Goal: Information Seeking & Learning: Learn about a topic

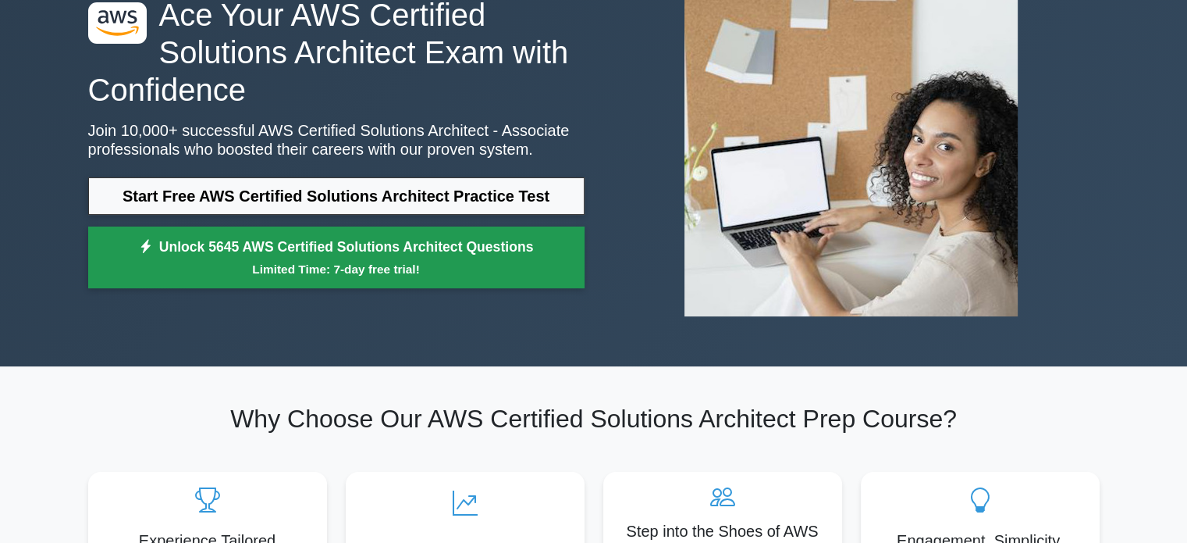
scroll to position [128, 0]
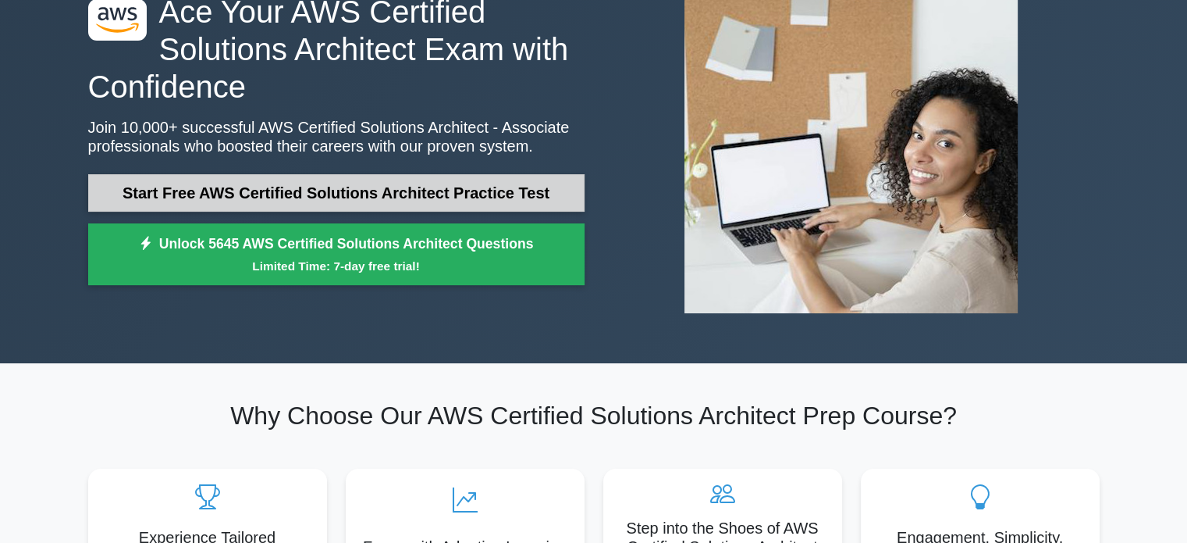
click at [330, 186] on link "Start Free AWS Certified Solutions Architect Practice Test" at bounding box center [336, 192] width 496 height 37
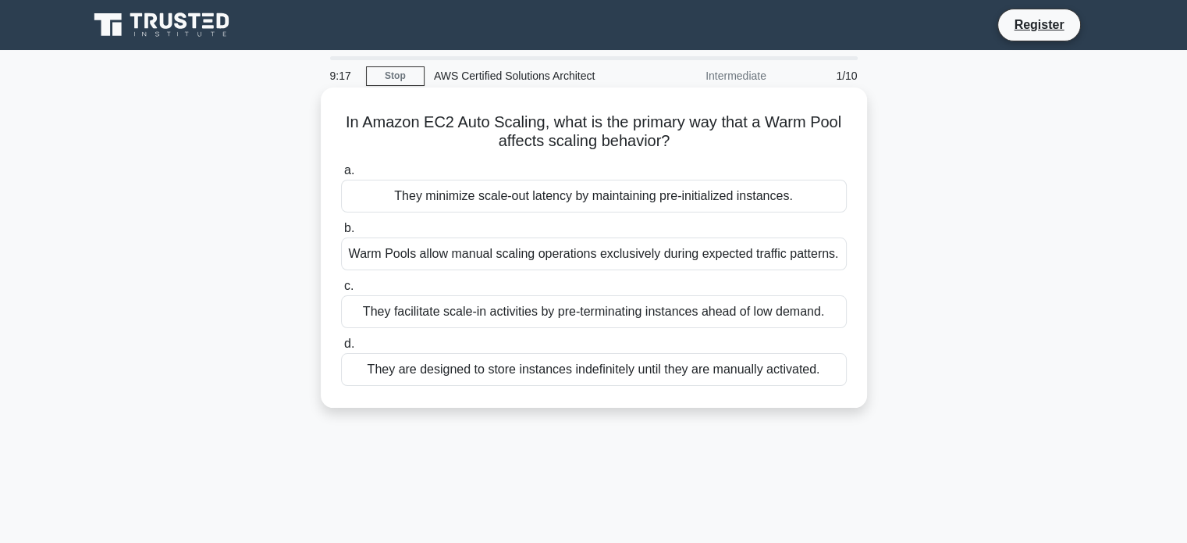
click at [580, 250] on div "Warm Pools allow manual scaling operations exclusively during expected traffic …" at bounding box center [594, 253] width 506 height 33
click at [341, 233] on input "b. Warm Pools allow manual scaling operations exclusively during expected traff…" at bounding box center [341, 228] width 0 height 10
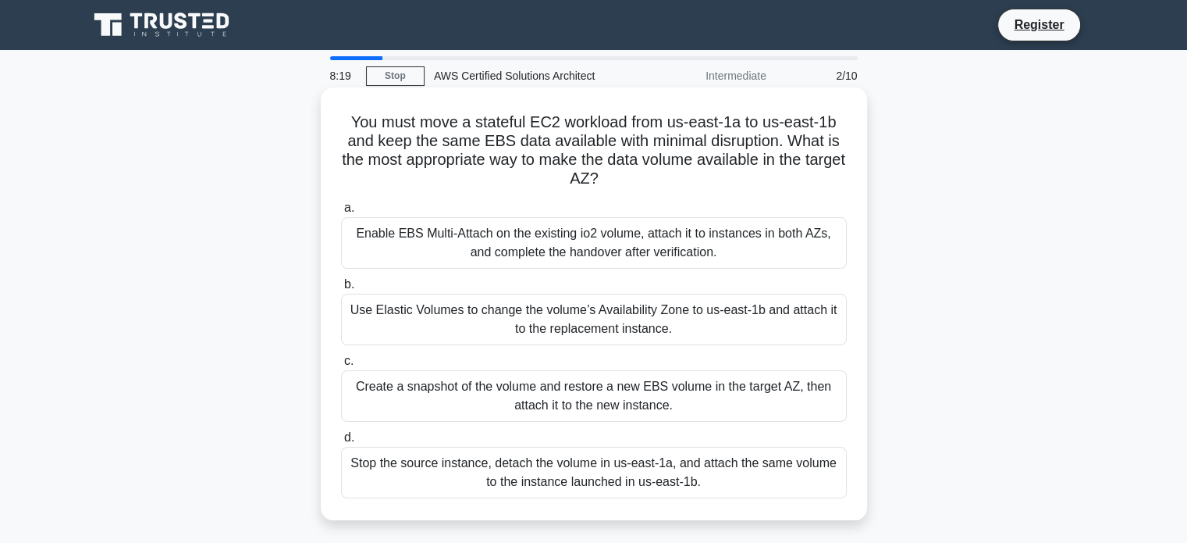
click at [603, 407] on div "Create a snapshot of the volume and restore a new EBS volume in the target AZ, …" at bounding box center [594, 396] width 506 height 52
click at [341, 366] on input "c. Create a snapshot of the volume and restore a new EBS volume in the target A…" at bounding box center [341, 361] width 0 height 10
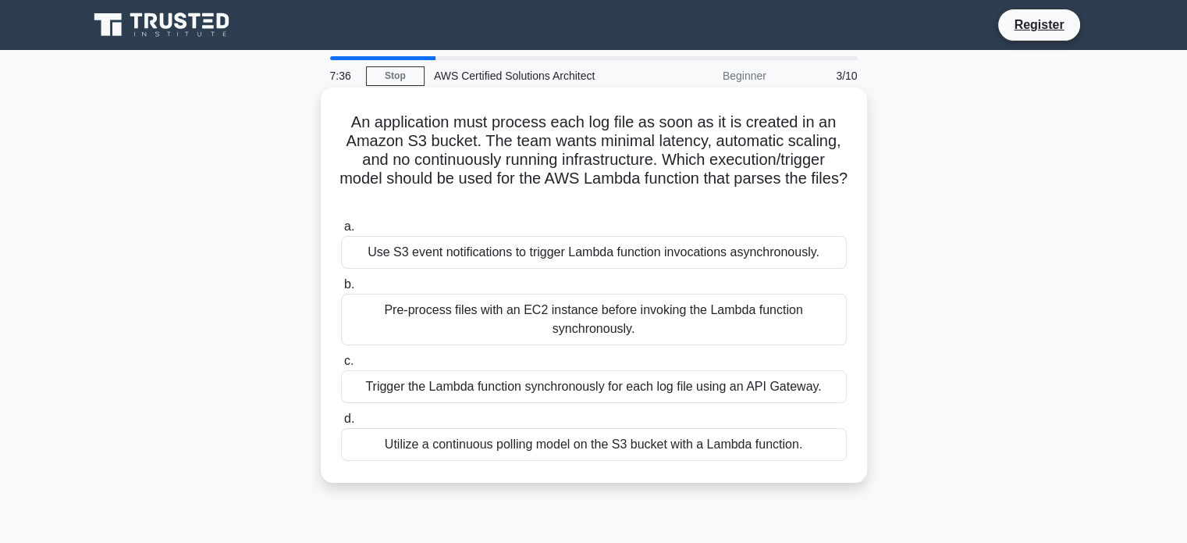
click at [600, 389] on div "Trigger the Lambda function synchronously for each log file using an API Gatewa…" at bounding box center [594, 386] width 506 height 33
click at [341, 366] on input "c. Trigger the Lambda function synchronously for each log file using an API Gat…" at bounding box center [341, 361] width 0 height 10
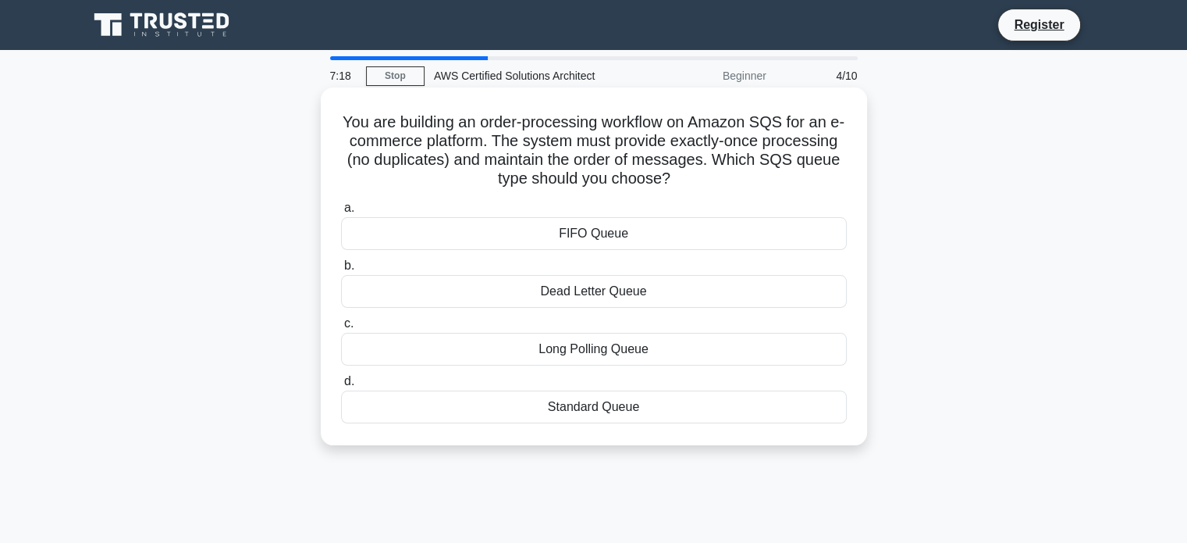
click at [625, 245] on div "FIFO Queue" at bounding box center [594, 233] width 506 height 33
click at [341, 213] on input "a. FIFO Queue" at bounding box center [341, 208] width 0 height 10
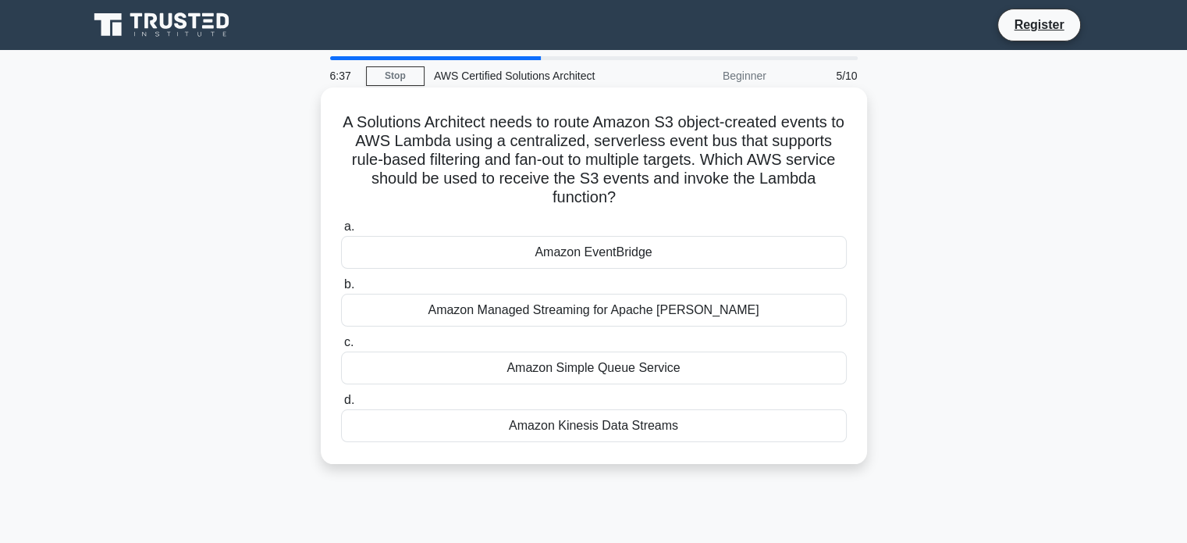
click at [614, 255] on div "Amazon EventBridge" at bounding box center [594, 252] width 506 height 33
click at [341, 232] on input "a. Amazon EventBridge" at bounding box center [341, 227] width 0 height 10
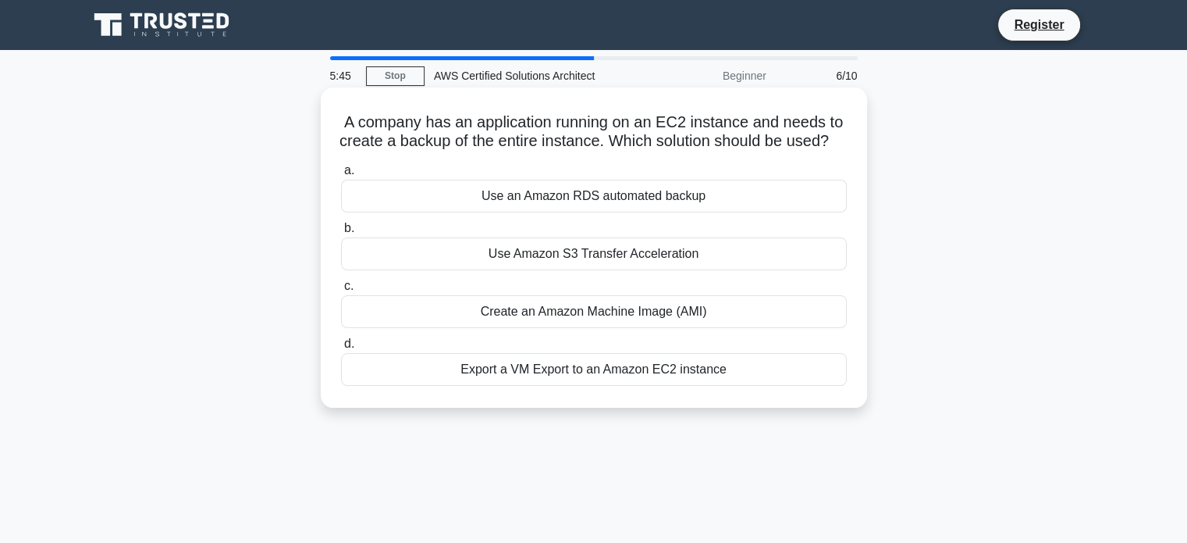
click at [525, 383] on div "Export a VM Export to an Amazon EC2 instance" at bounding box center [594, 369] width 506 height 33
click at [341, 349] on input "d. Export a VM Export to an Amazon EC2 instance" at bounding box center [341, 344] width 0 height 10
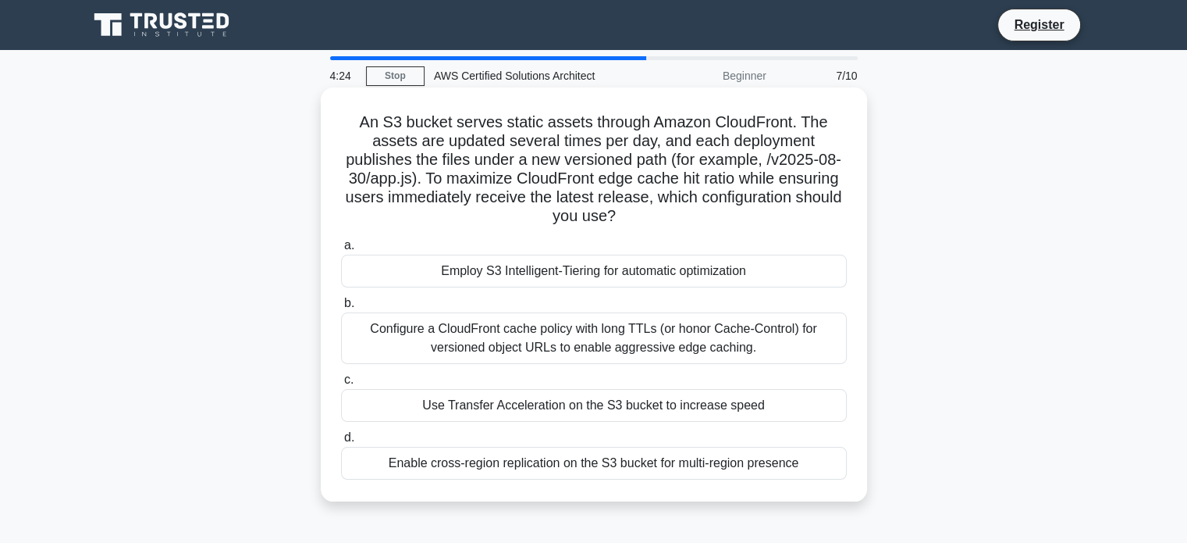
click at [511, 404] on div "Use Transfer Acceleration on the S3 bucket to increase speed" at bounding box center [594, 405] width 506 height 33
click at [341, 385] on input "c. Use Transfer Acceleration on the S3 bucket to increase speed" at bounding box center [341, 380] width 0 height 10
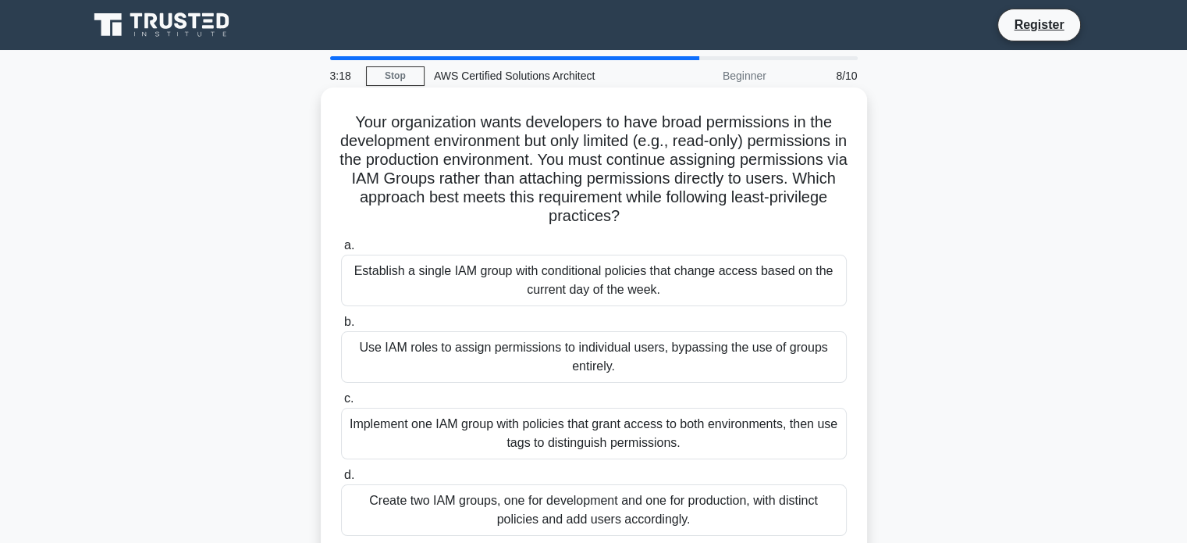
click at [525, 440] on div "Implement one IAM group with policies that grant access to both environments, t…" at bounding box center [594, 433] width 506 height 52
click at [341, 404] on input "c. Implement one IAM group with policies that grant access to both environments…" at bounding box center [341, 398] width 0 height 10
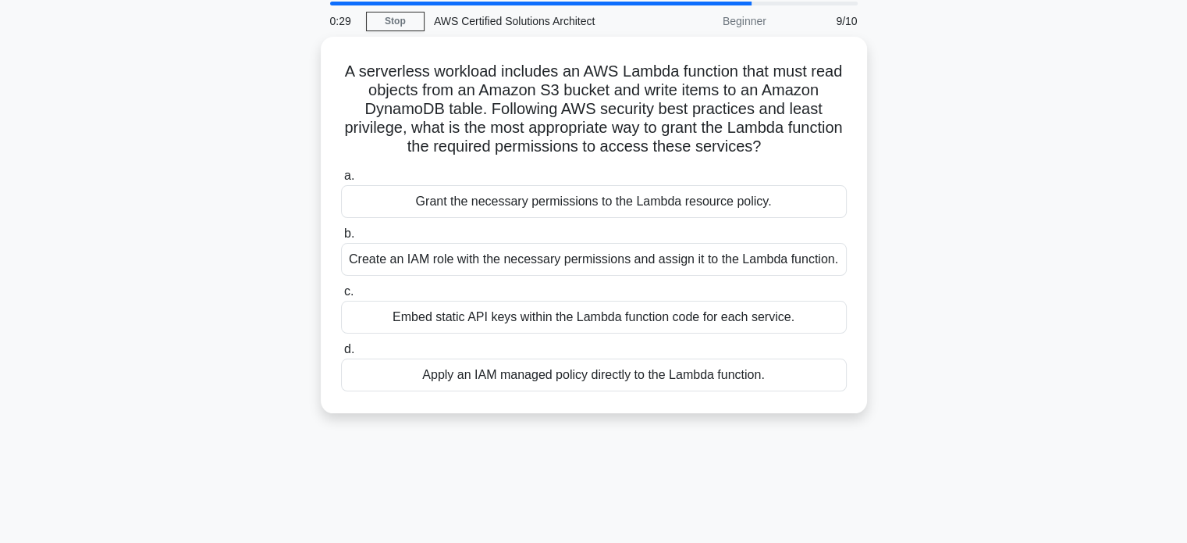
scroll to position [53, 0]
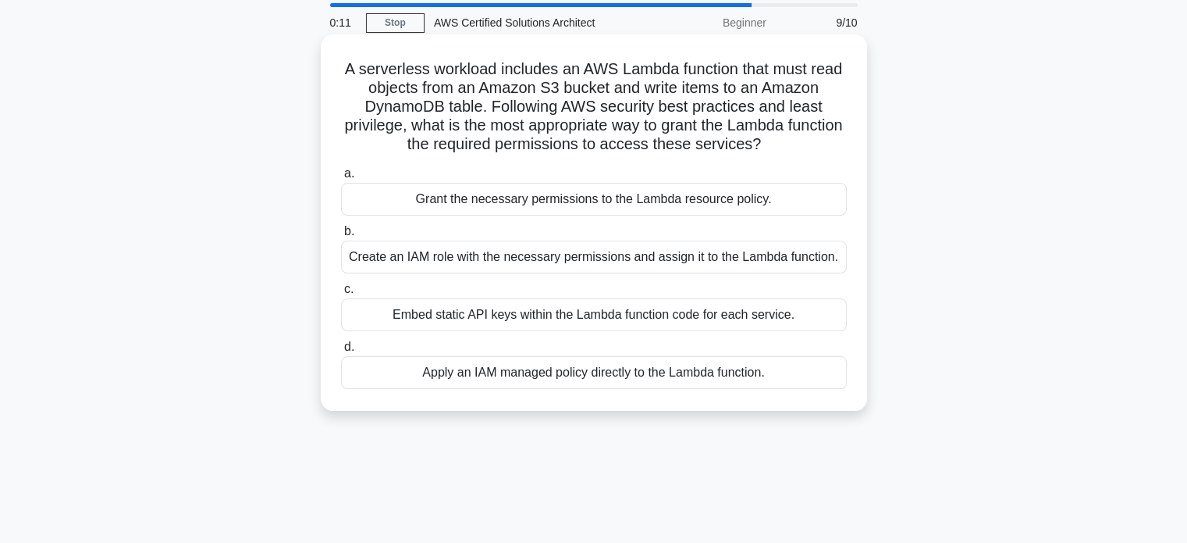
click at [607, 256] on div "Create an IAM role with the necessary permissions and assign it to the Lambda f…" at bounding box center [594, 256] width 506 height 33
click at [341, 237] on input "b. Create an IAM role with the necessary permissions and assign it to the Lambd…" at bounding box center [341, 231] width 0 height 10
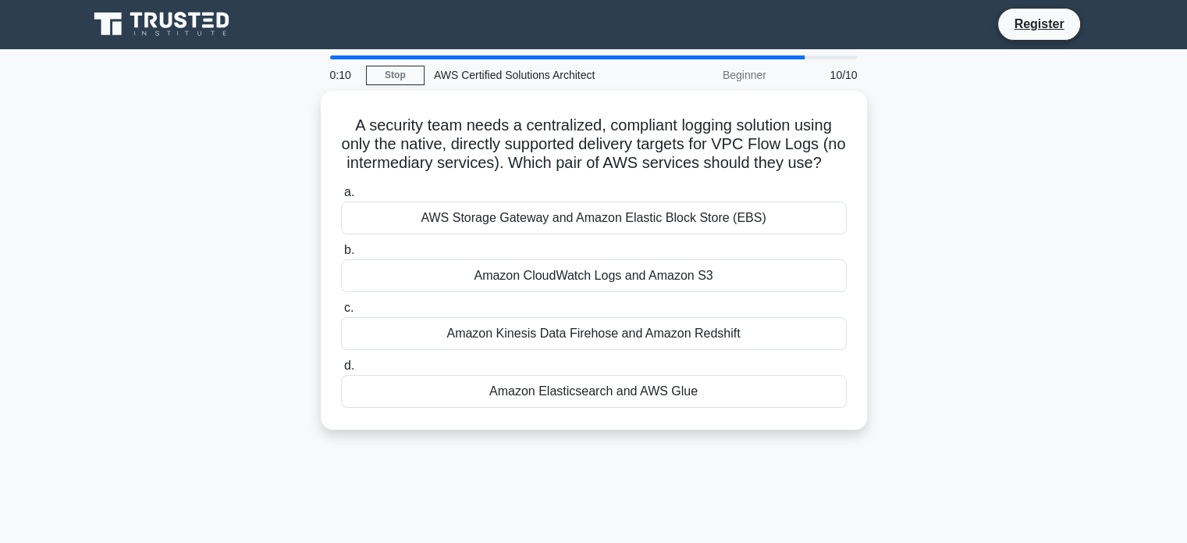
scroll to position [0, 0]
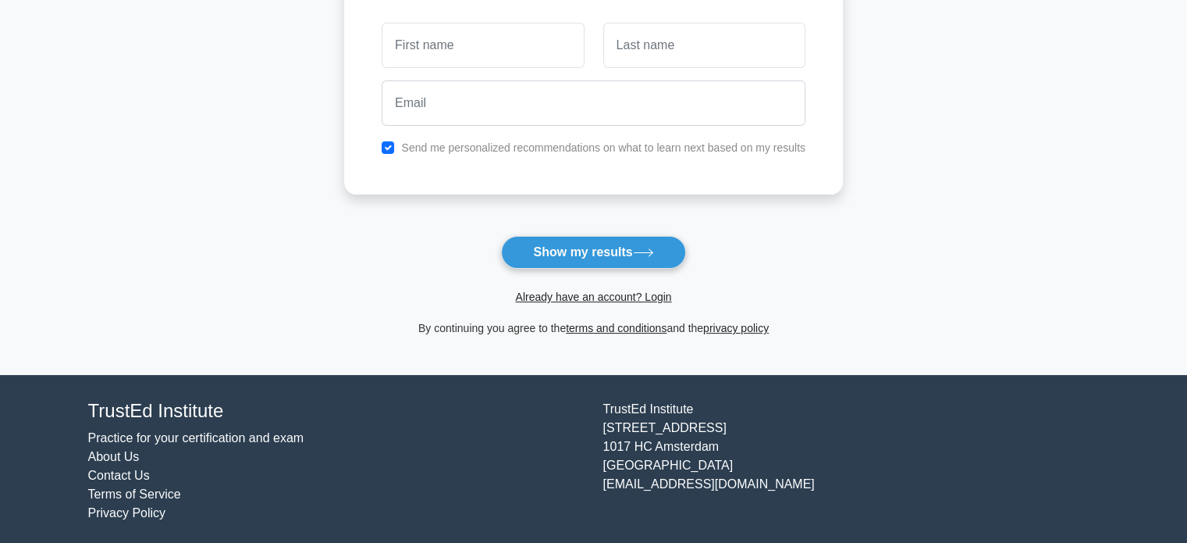
scroll to position [240, 0]
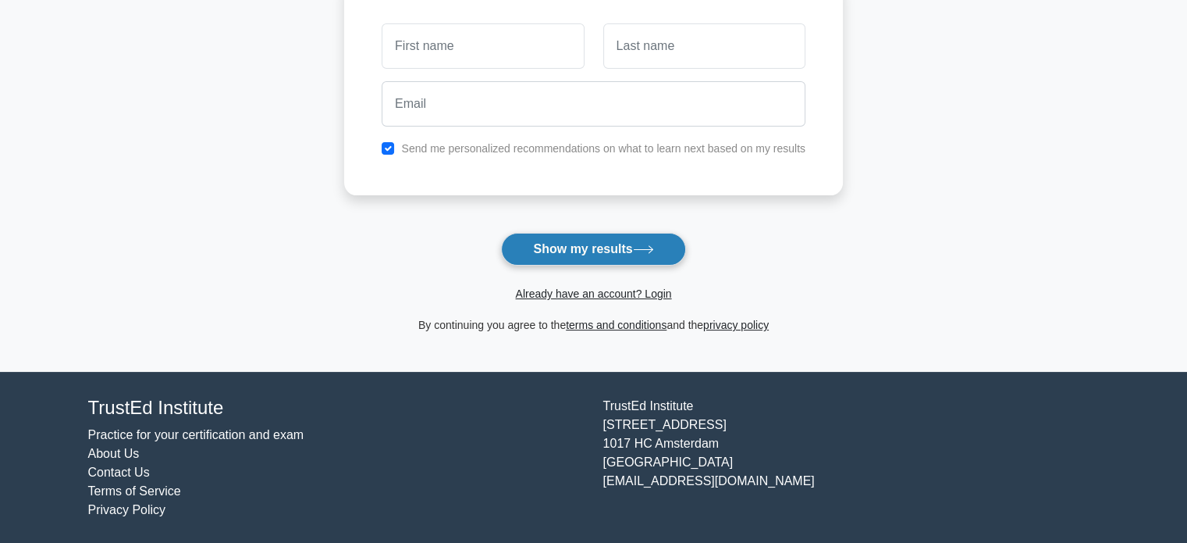
click at [573, 254] on button "Show my results" at bounding box center [593, 249] width 184 height 33
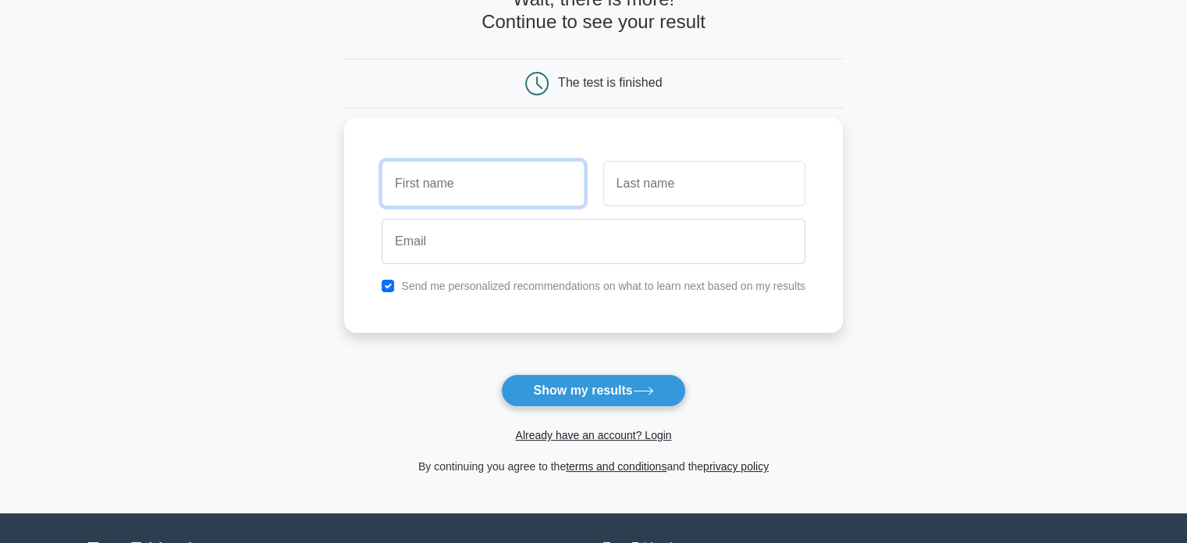
scroll to position [98, 0]
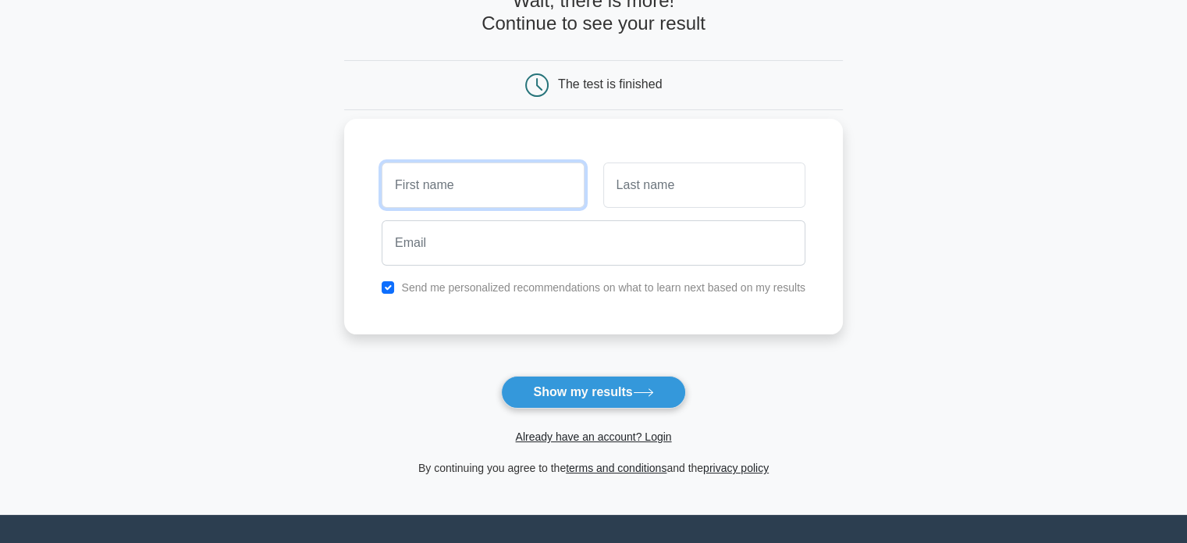
click at [506, 187] on input "text" at bounding box center [483, 184] width 202 height 45
type input "Suchitra"
click at [646, 184] on input "text" at bounding box center [704, 184] width 202 height 45
type input "Patra"
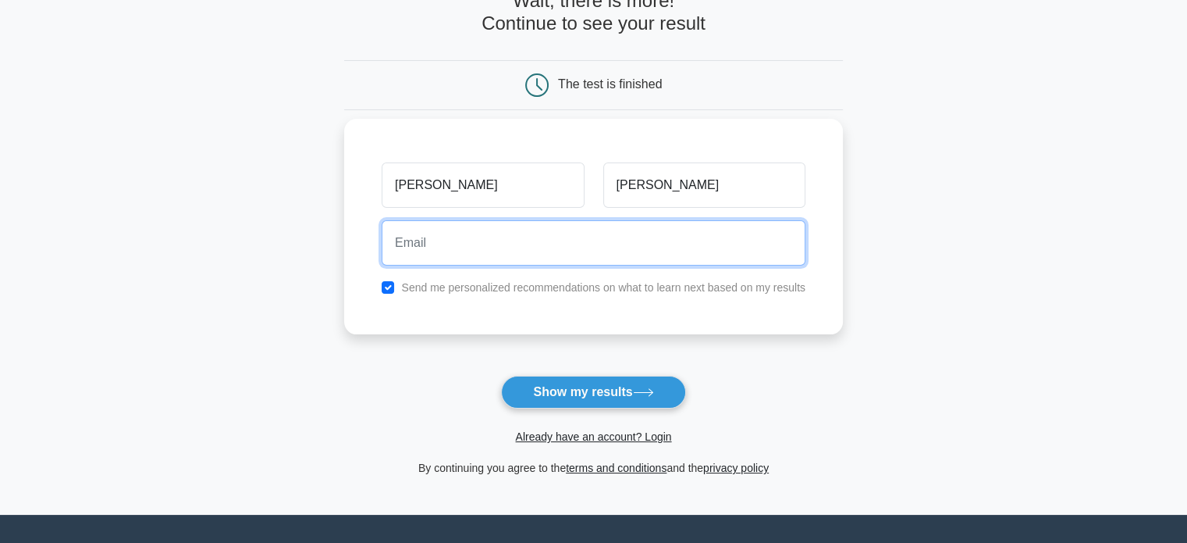
click at [509, 254] on input "email" at bounding box center [594, 242] width 424 height 45
type input "suchitra.patra@gmail.com"
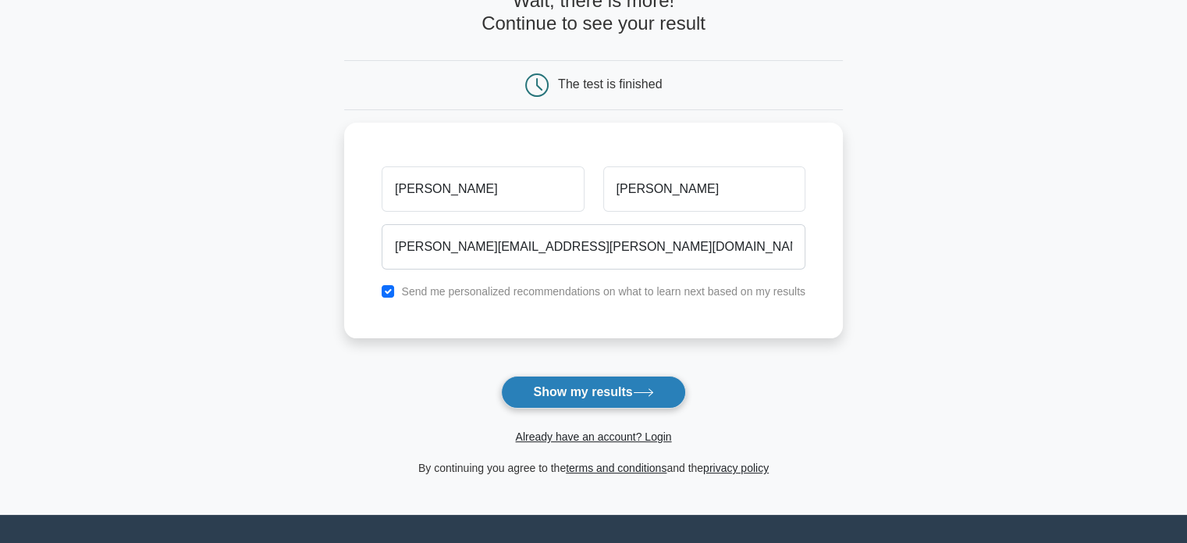
click at [565, 394] on button "Show my results" at bounding box center [593, 391] width 184 height 33
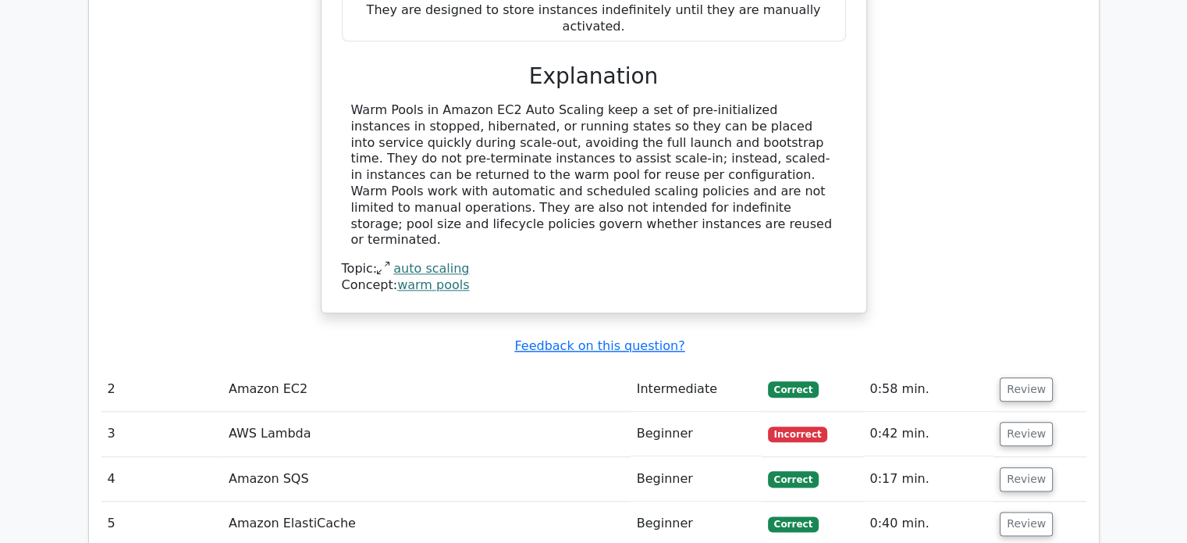
scroll to position [1747, 0]
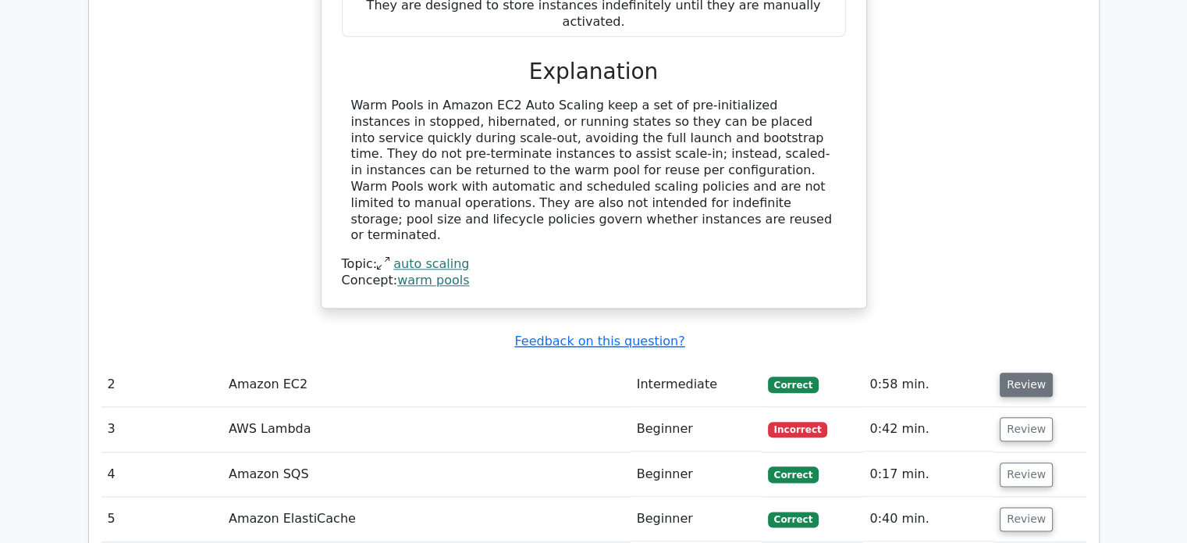
click at [1017, 372] on button "Review" at bounding box center [1026, 384] width 53 height 24
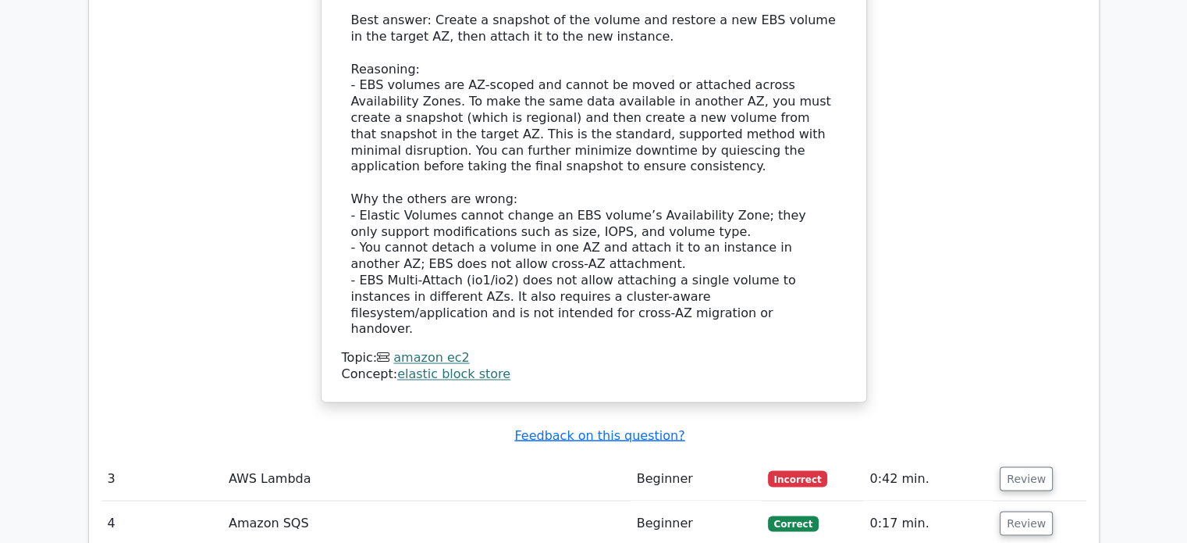
scroll to position [2588, 0]
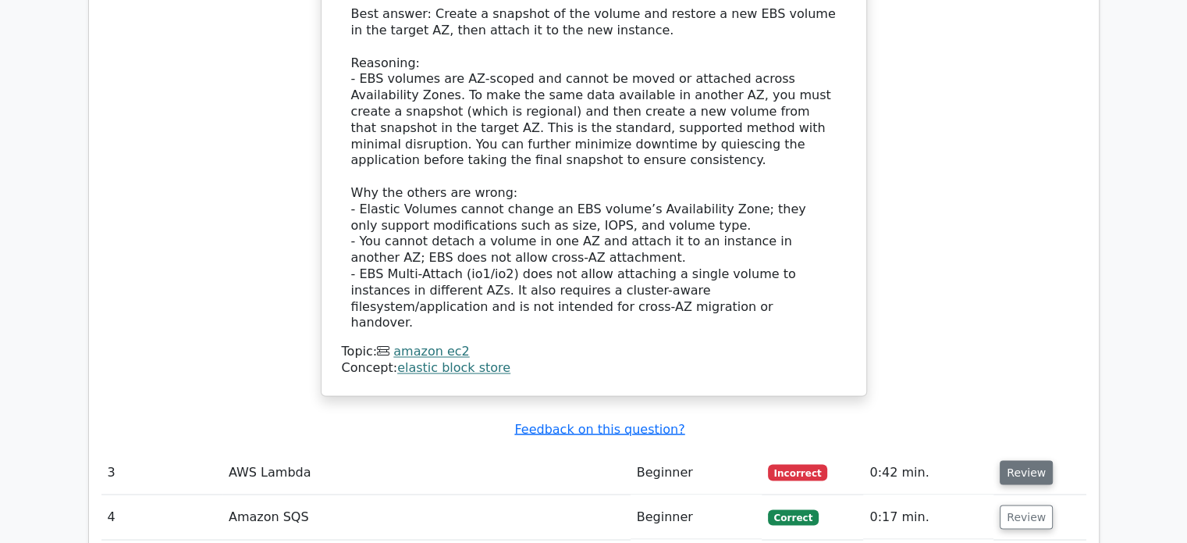
click at [1005, 460] on button "Review" at bounding box center [1026, 472] width 53 height 24
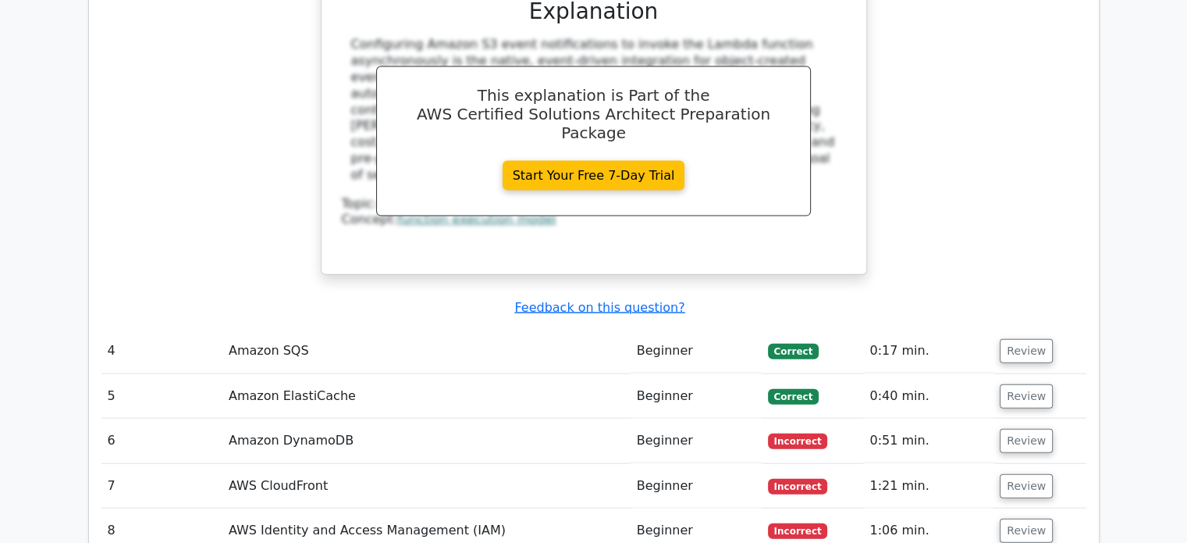
scroll to position [3489, 0]
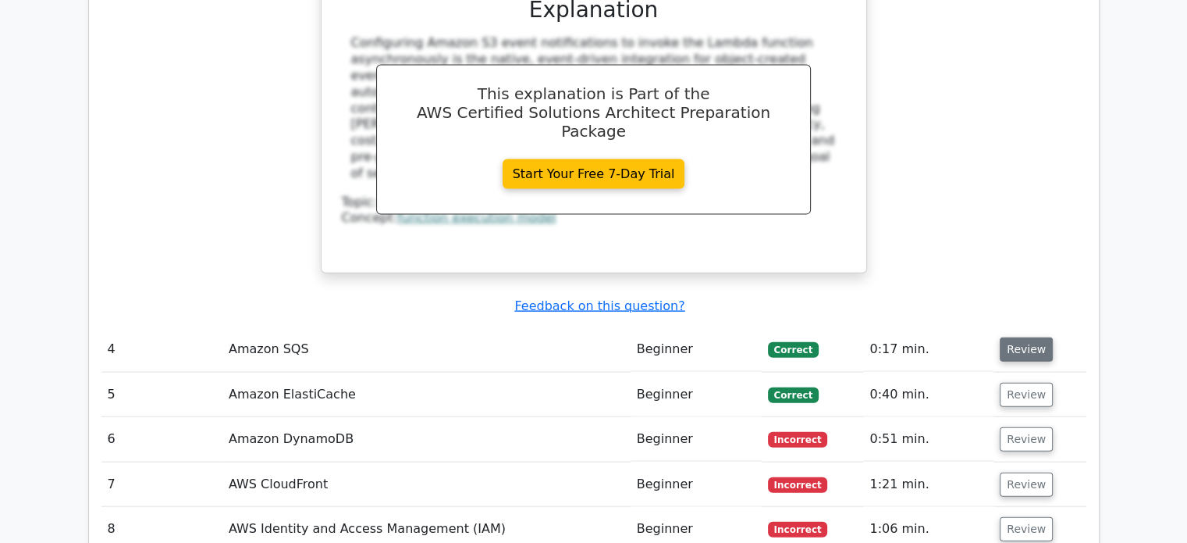
click at [1013, 337] on button "Review" at bounding box center [1026, 349] width 53 height 24
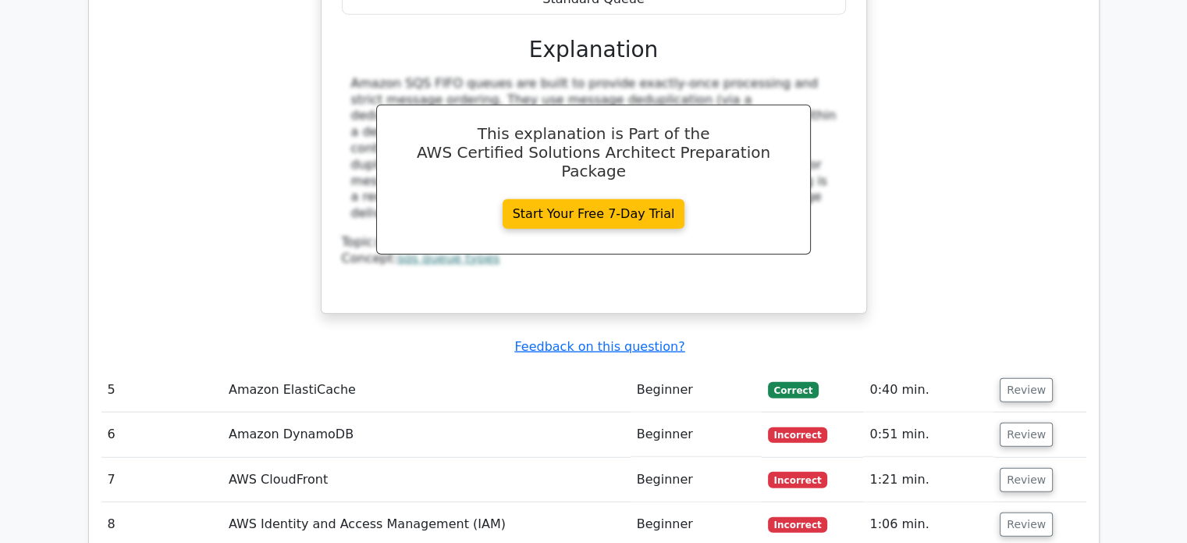
scroll to position [4165, 0]
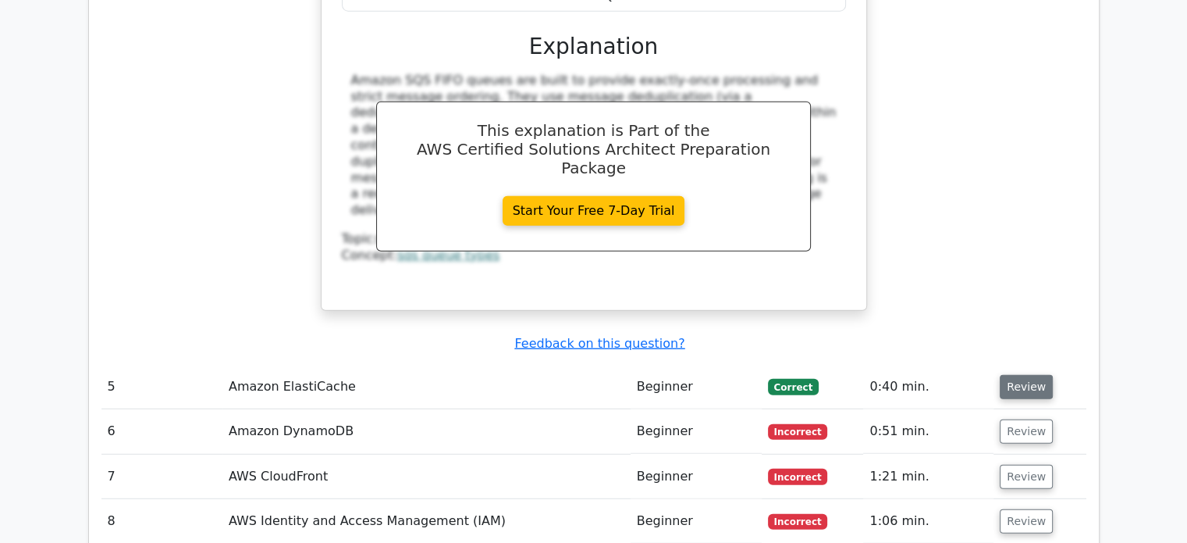
click at [1012, 375] on button "Review" at bounding box center [1026, 387] width 53 height 24
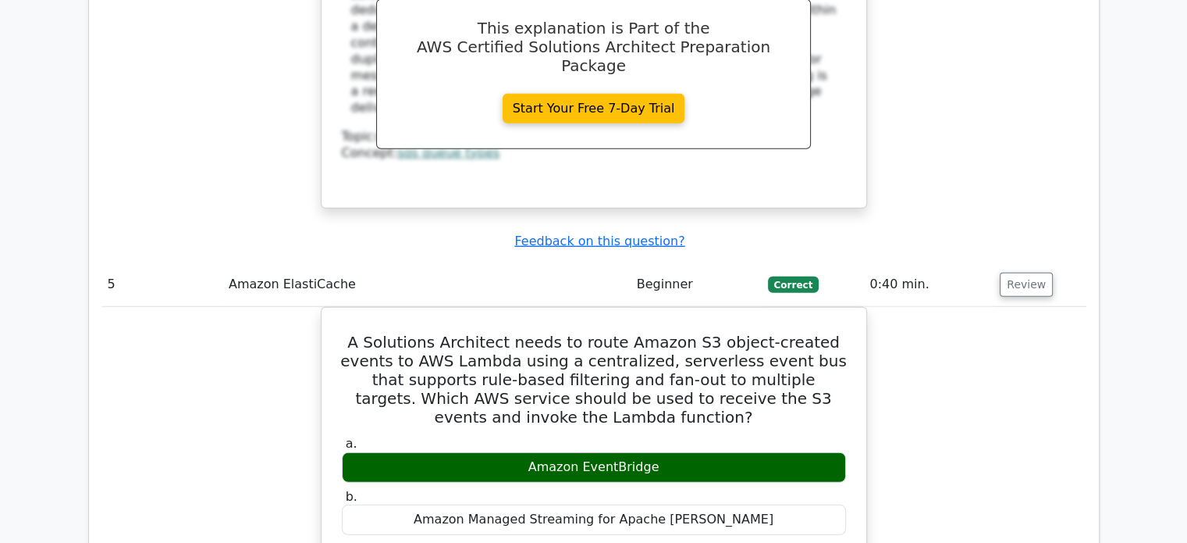
scroll to position [4265, 0]
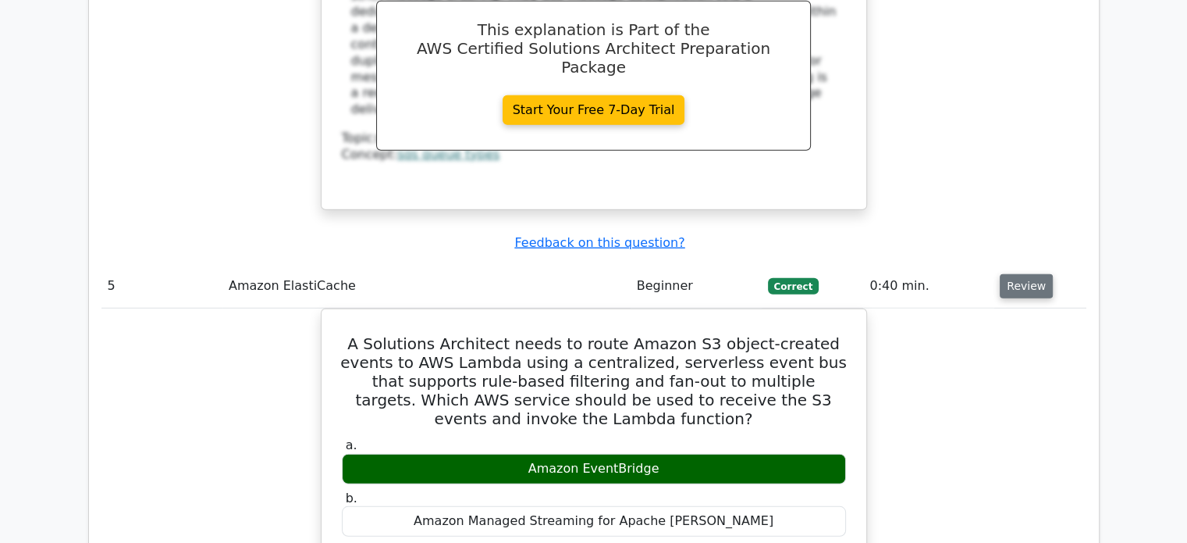
click at [1022, 274] on button "Review" at bounding box center [1026, 286] width 53 height 24
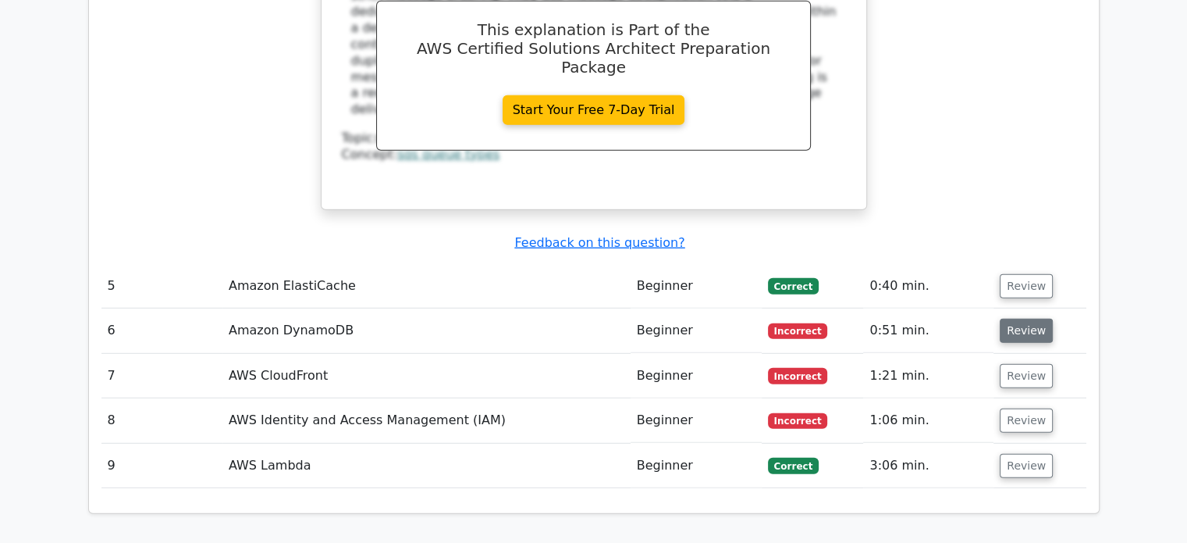
click at [1020, 319] on button "Review" at bounding box center [1026, 331] width 53 height 24
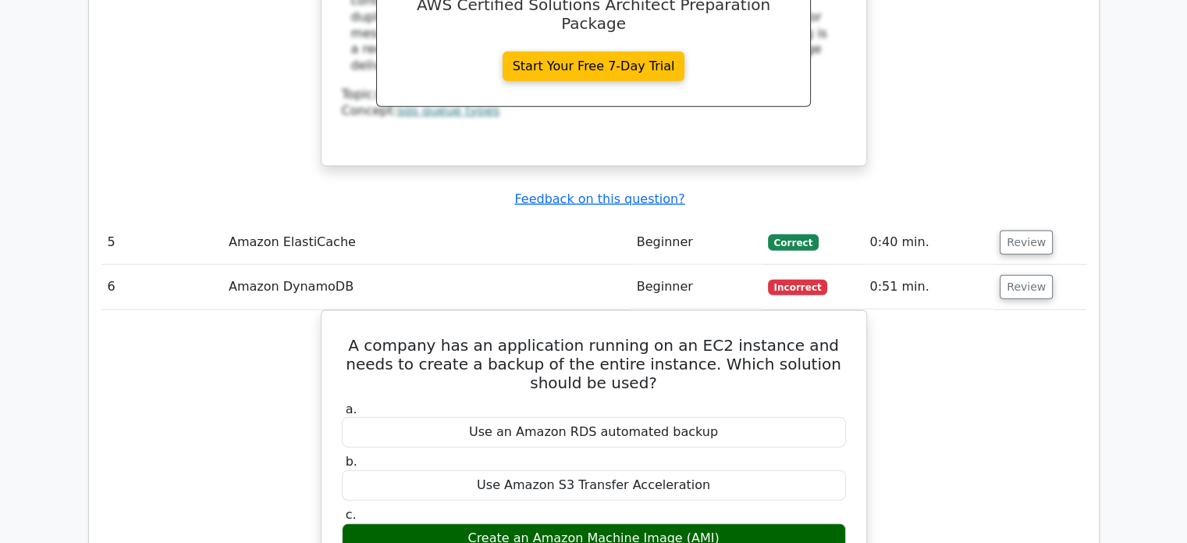
scroll to position [4309, 0]
click at [1008, 275] on button "Review" at bounding box center [1026, 287] width 53 height 24
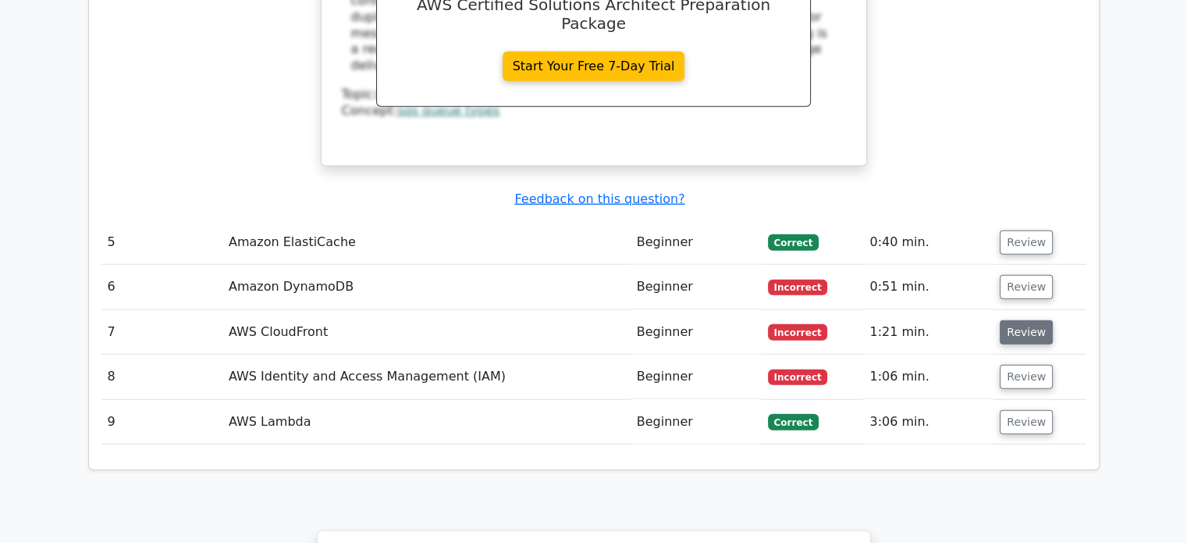
click at [1009, 320] on button "Review" at bounding box center [1026, 332] width 53 height 24
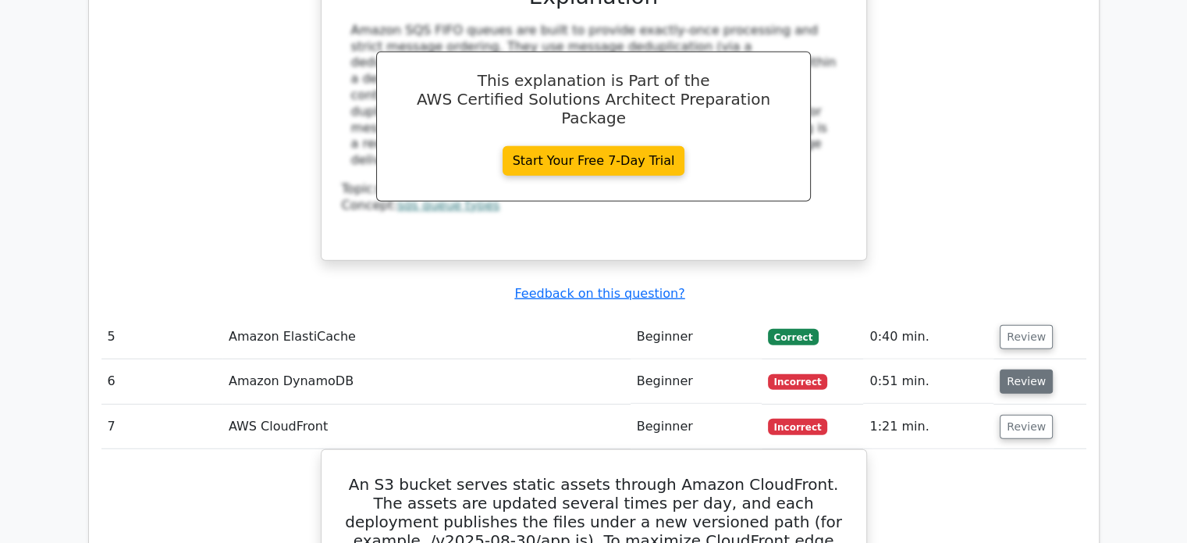
scroll to position [4215, 0]
click at [1027, 368] on button "Review" at bounding box center [1026, 380] width 53 height 24
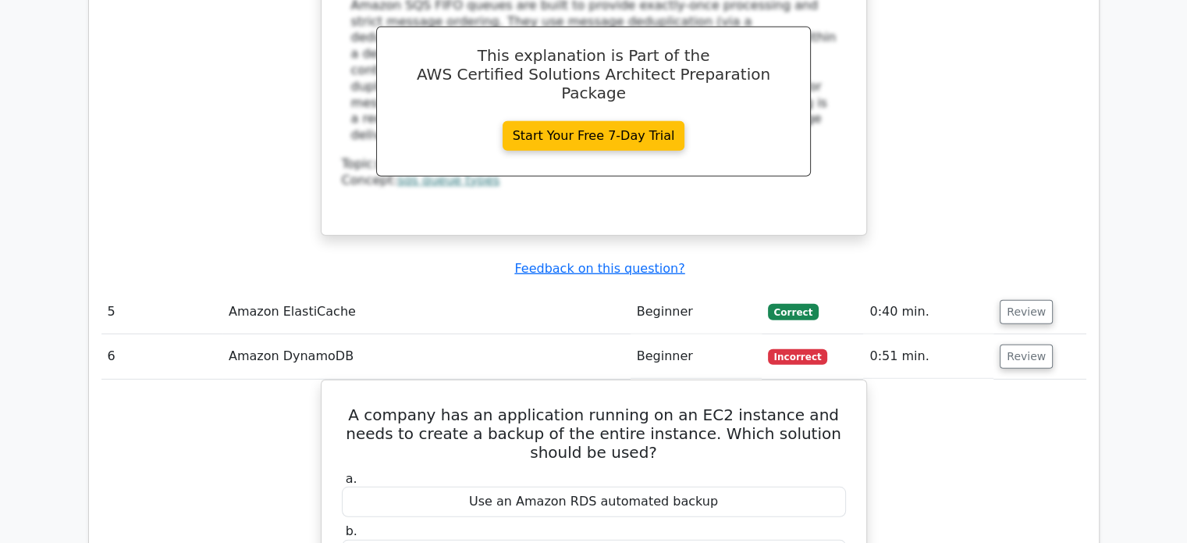
scroll to position [4240, 0]
click at [1021, 343] on button "Review" at bounding box center [1026, 355] width 53 height 24
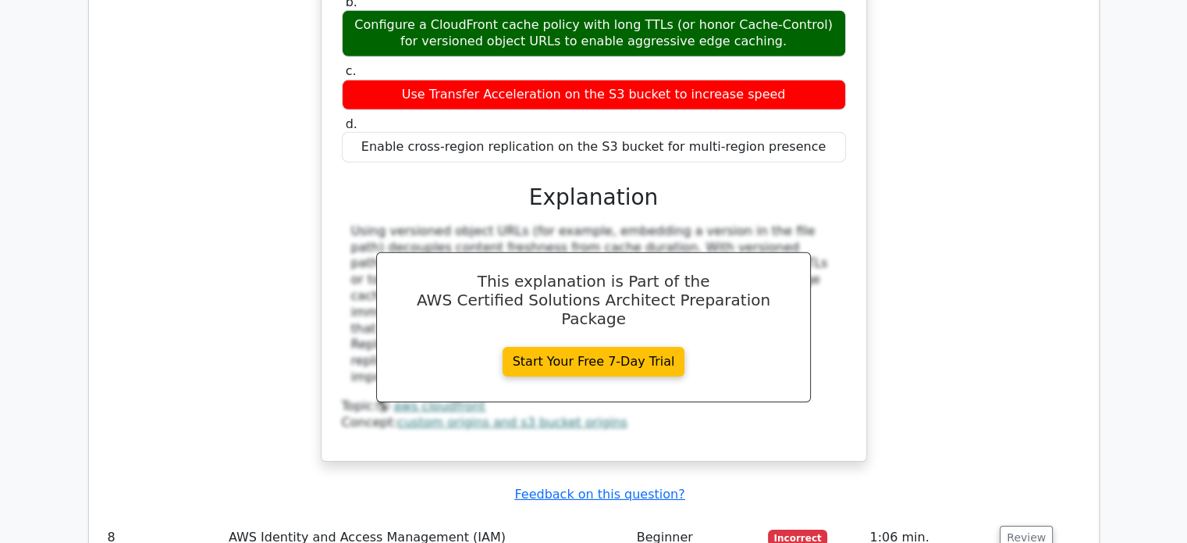
scroll to position [4983, 0]
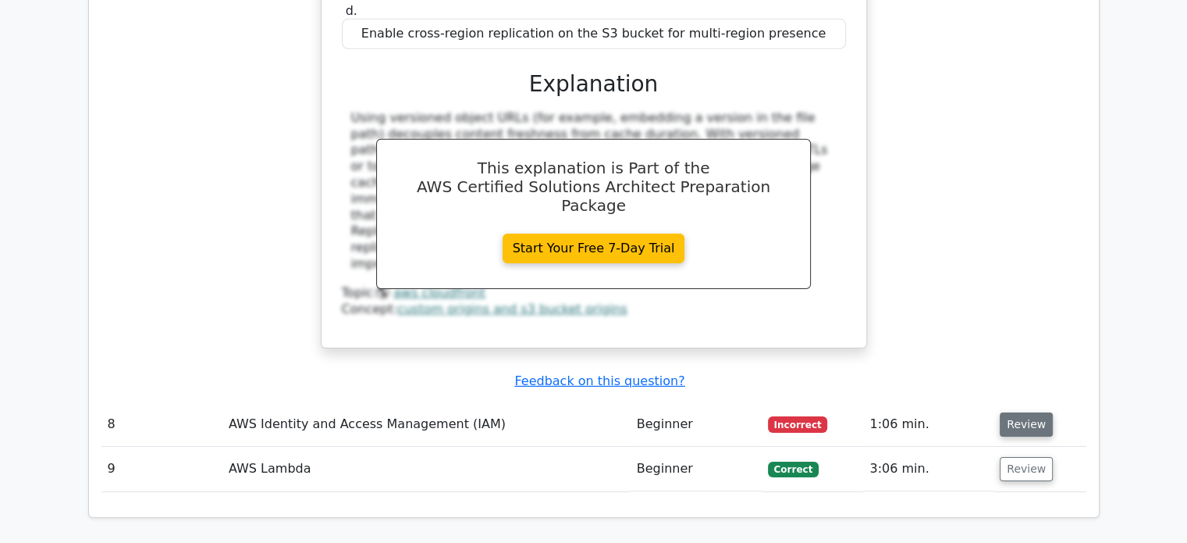
click at [1015, 412] on button "Review" at bounding box center [1026, 424] width 53 height 24
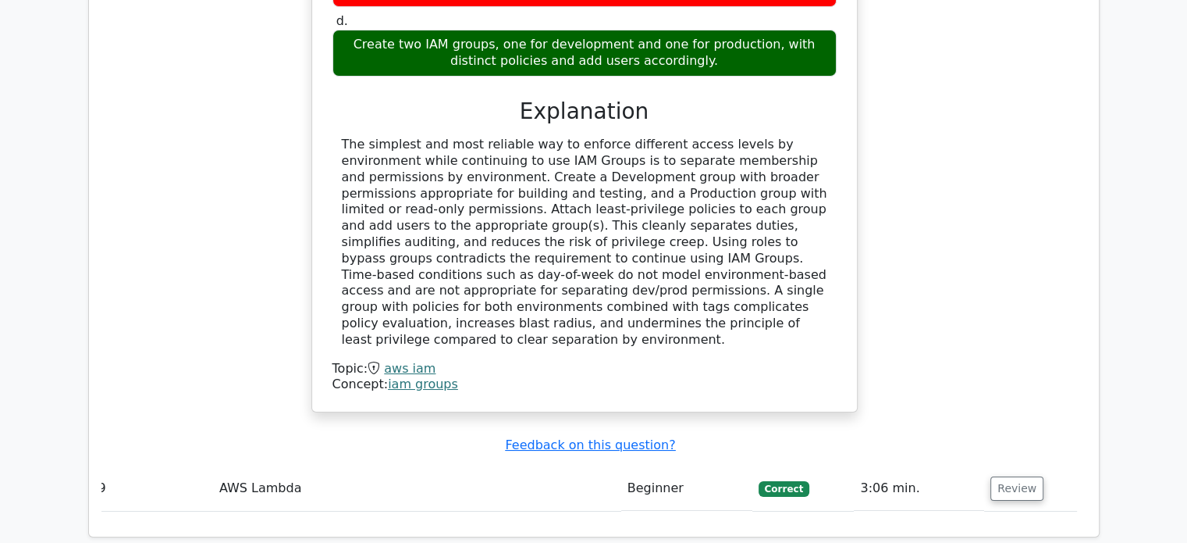
scroll to position [5774, 0]
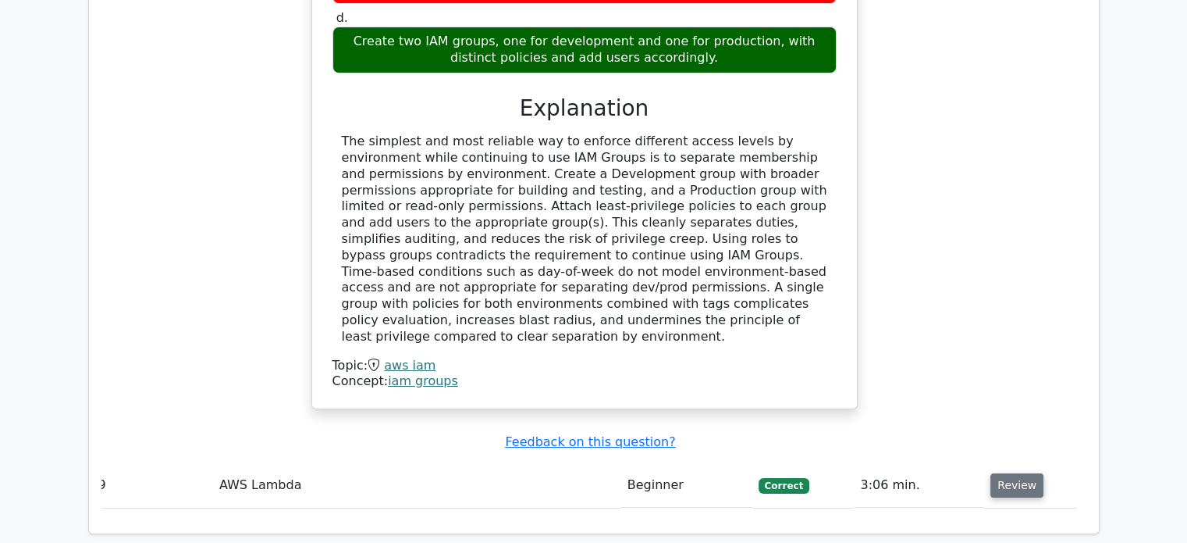
click at [1009, 473] on button "Review" at bounding box center [1017, 485] width 53 height 24
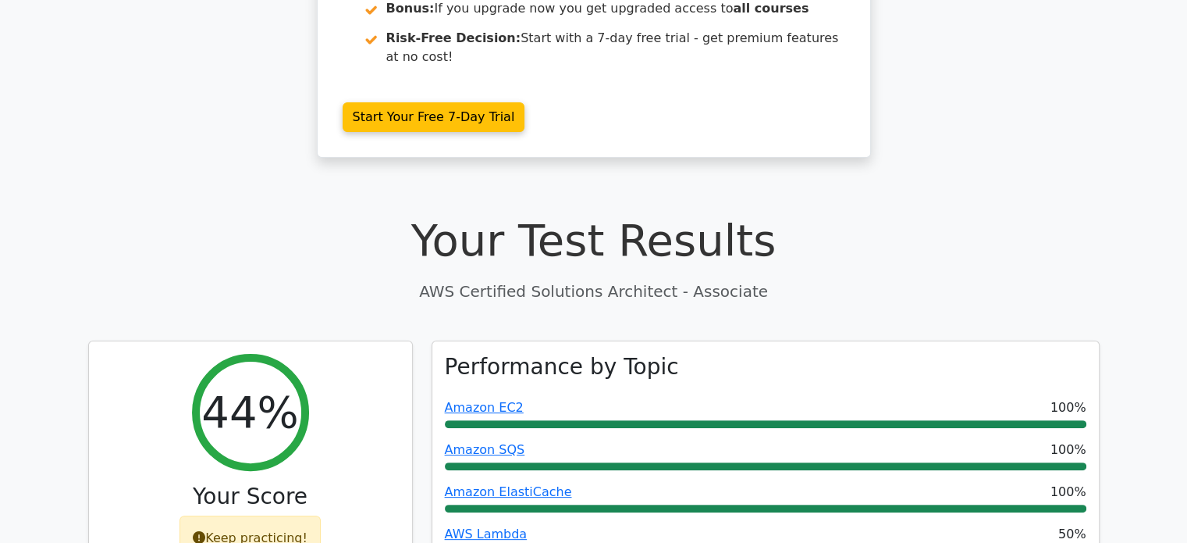
scroll to position [0, 0]
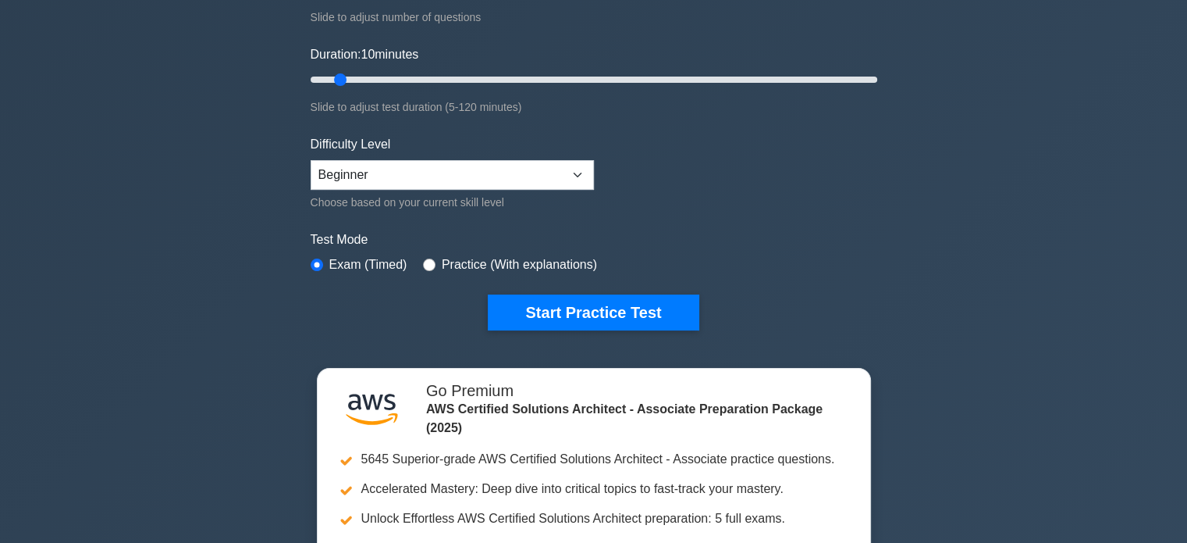
scroll to position [256, 0]
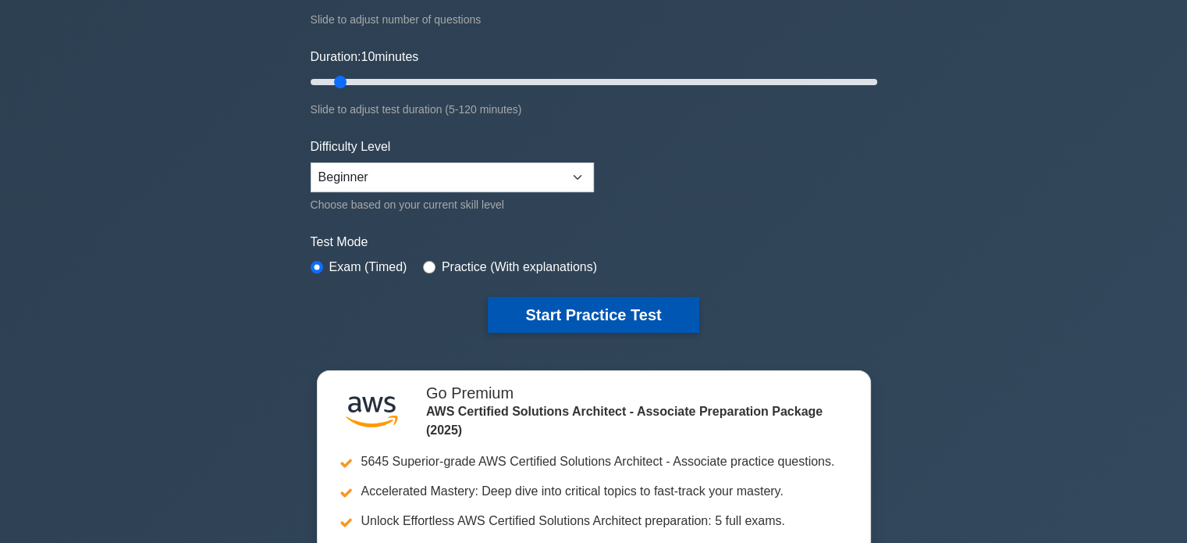
click at [537, 311] on button "Start Practice Test" at bounding box center [593, 315] width 211 height 36
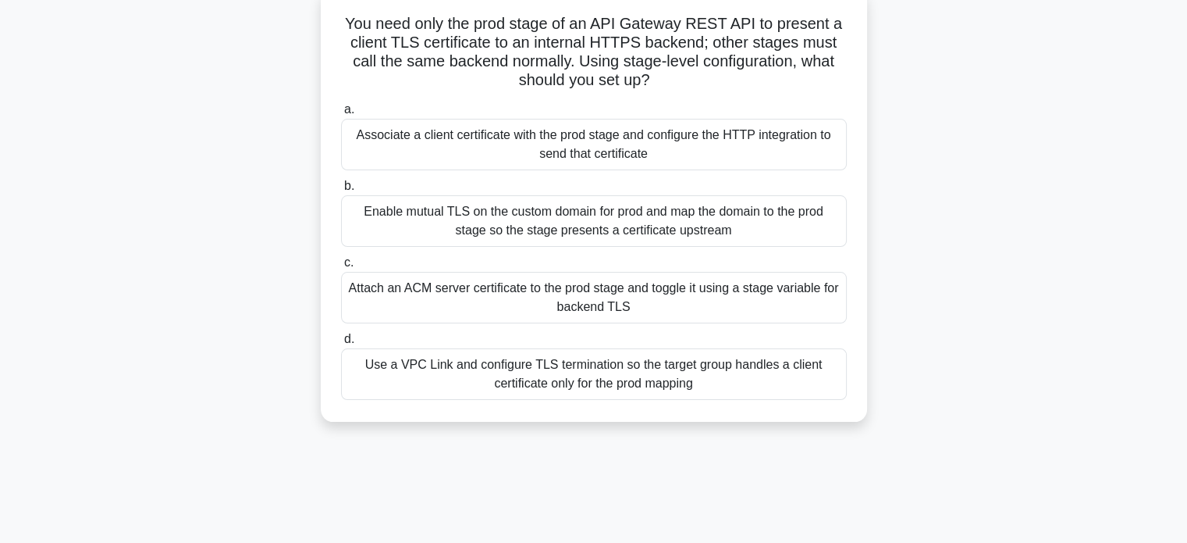
scroll to position [91, 0]
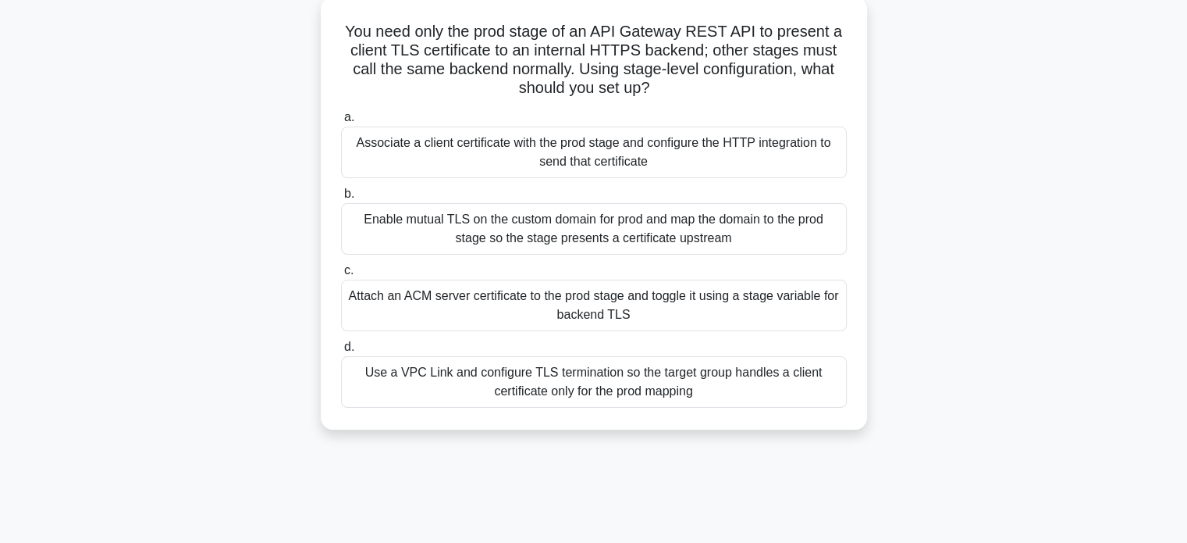
click at [550, 168] on div "Associate a client certificate with the prod stage and configure the HTTP integ…" at bounding box center [594, 152] width 506 height 52
click at [341, 123] on input "a. Associate a client certificate with the prod stage and configure the HTTP in…" at bounding box center [341, 117] width 0 height 10
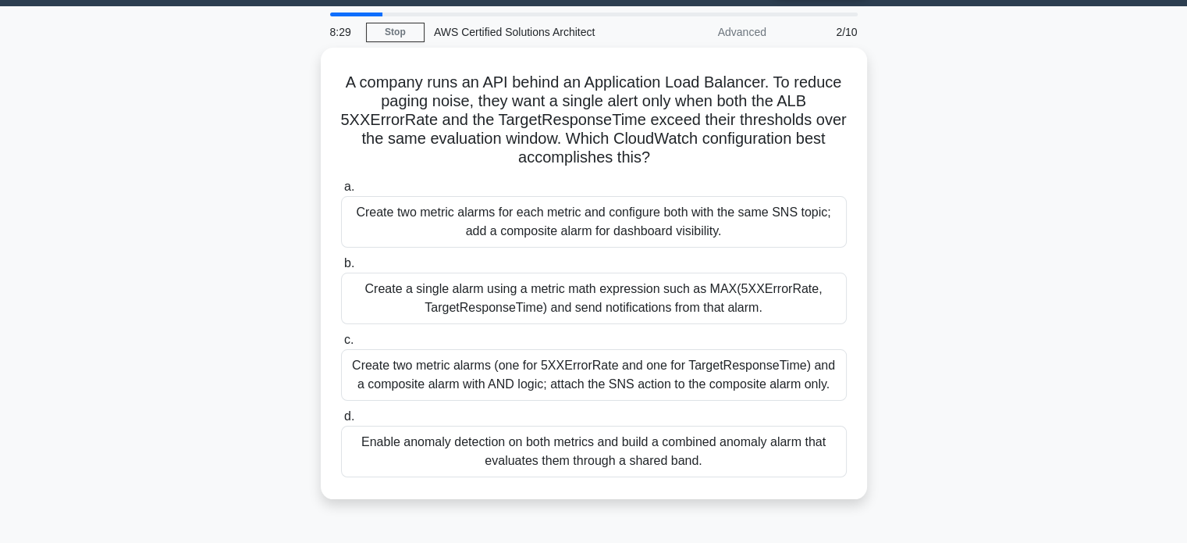
scroll to position [44, 0]
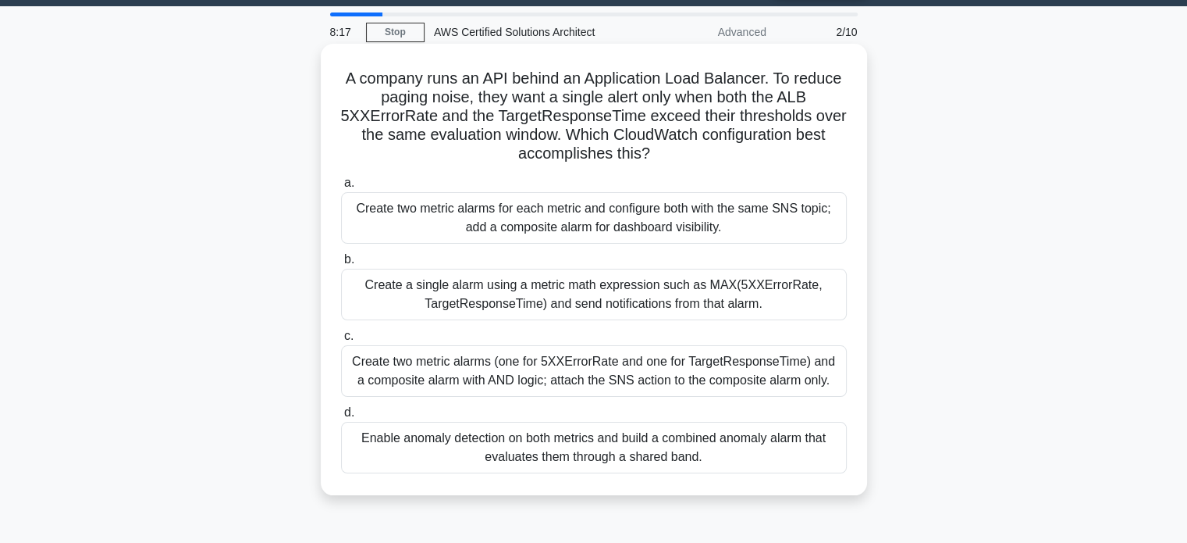
click at [574, 290] on div "Create a single alarm using a metric math expression such as MAX(5XXErrorRate, …" at bounding box center [594, 295] width 506 height 52
click at [341, 265] on input "b. Create a single alarm using a metric math expression such as MAX(5XXErrorRat…" at bounding box center [341, 259] width 0 height 10
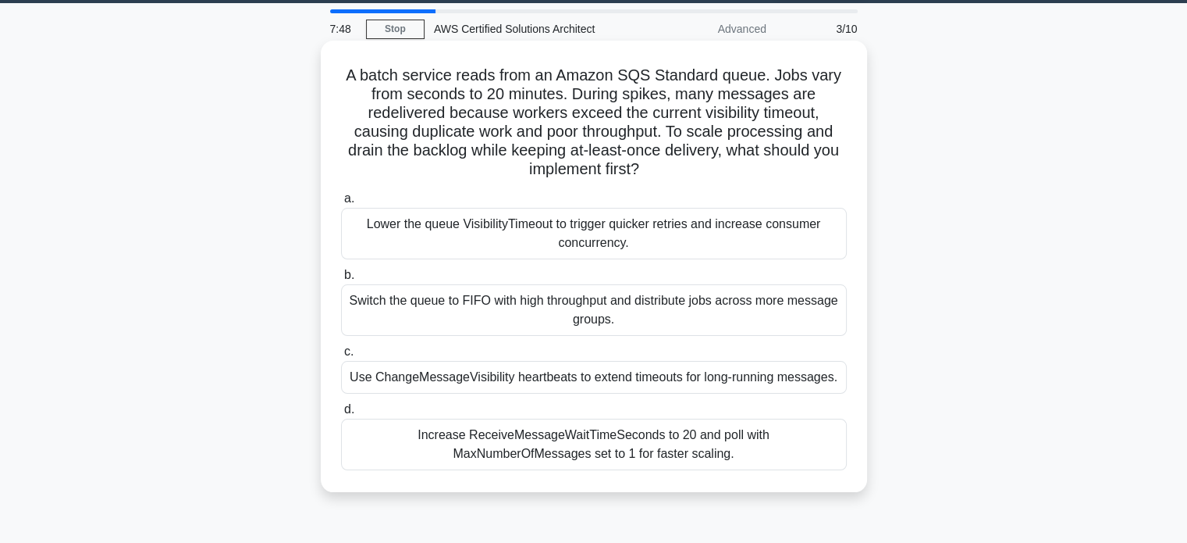
scroll to position [62, 0]
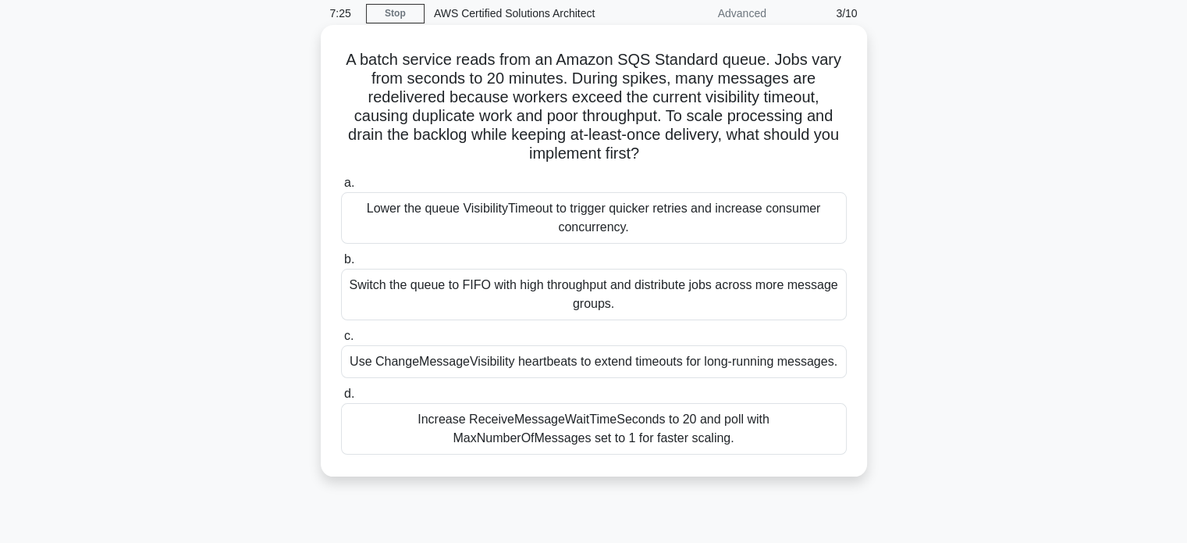
click at [627, 286] on div "Switch the queue to FIFO with high throughput and distribute jobs across more m…" at bounding box center [594, 295] width 506 height 52
click at [341, 265] on input "b. Switch the queue to FIFO with high throughput and distribute jobs across mor…" at bounding box center [341, 259] width 0 height 10
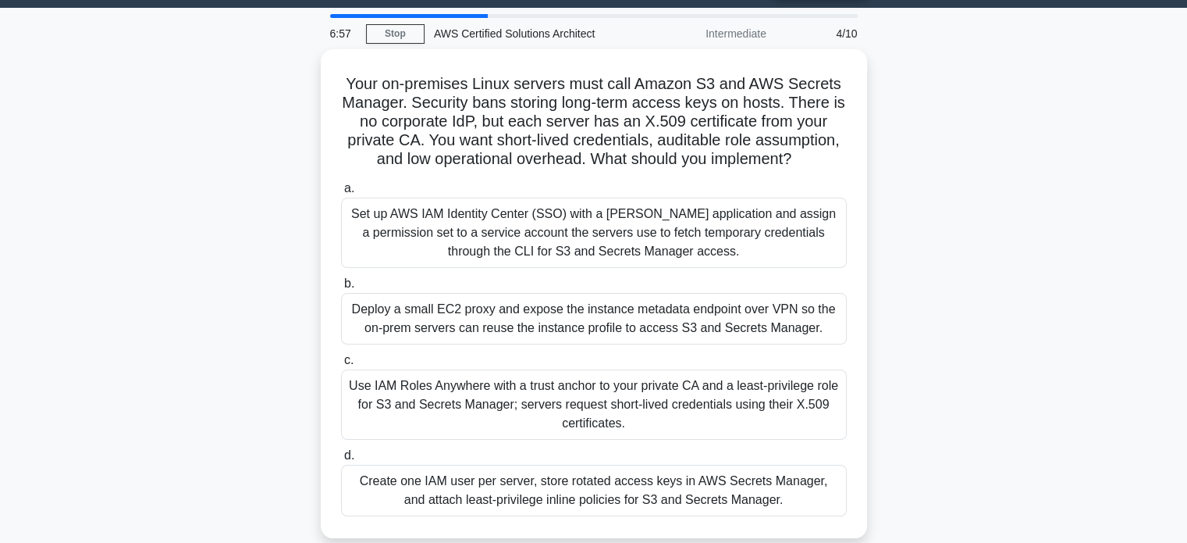
scroll to position [44, 0]
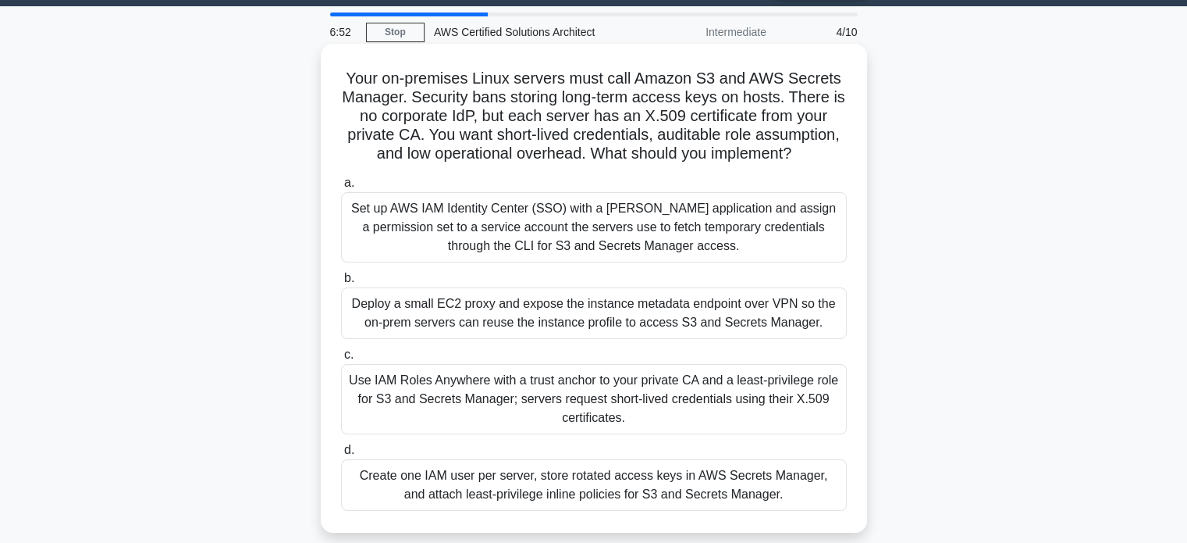
click at [663, 477] on div "Create one IAM user per server, store rotated access keys in AWS Secrets Manage…" at bounding box center [594, 485] width 506 height 52
click at [341, 455] on input "d. Create one IAM user per server, store rotated access keys in AWS Secrets Man…" at bounding box center [341, 450] width 0 height 10
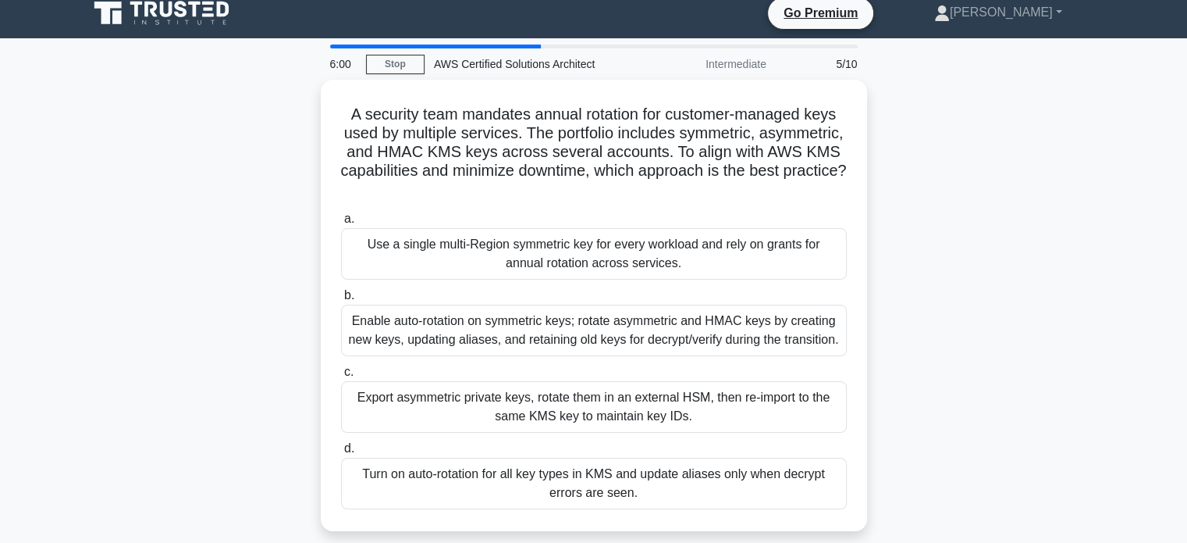
scroll to position [11, 0]
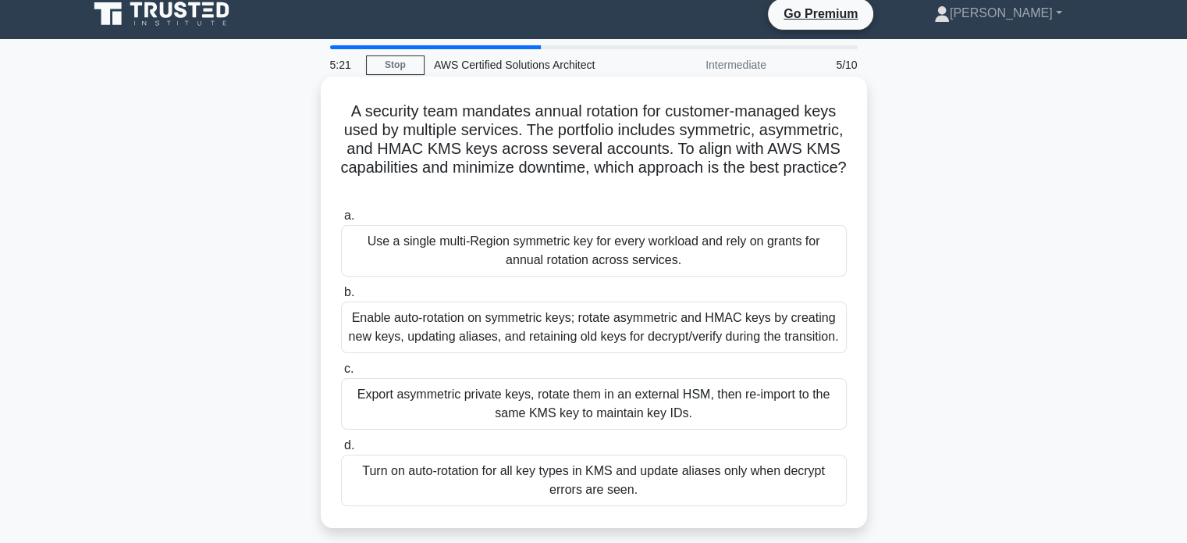
click at [633, 470] on div "Turn on auto-rotation for all key types in KMS and update aliases only when dec…" at bounding box center [594, 480] width 506 height 52
click at [341, 450] on input "d. Turn on auto-rotation for all key types in KMS and update aliases only when …" at bounding box center [341, 445] width 0 height 10
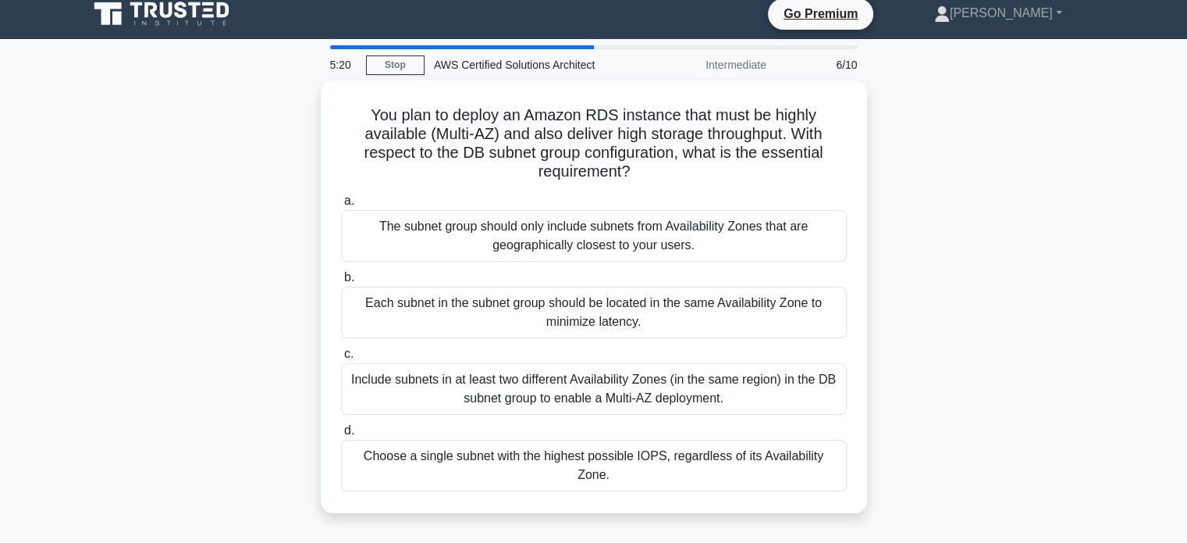
scroll to position [0, 0]
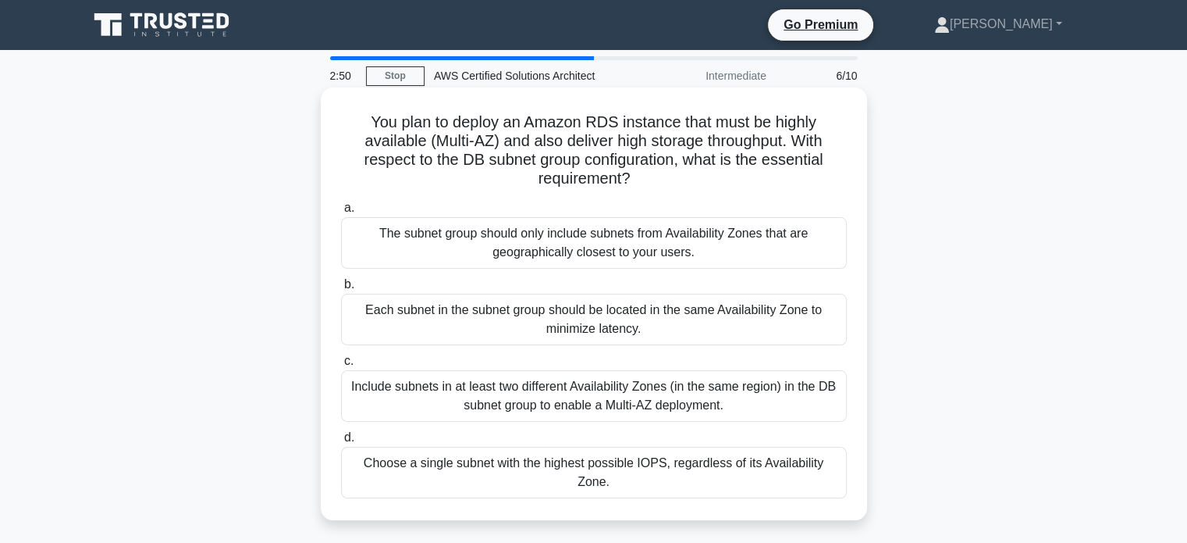
click at [617, 394] on div "Include subnets in at least two different Availability Zones (in the same regio…" at bounding box center [594, 396] width 506 height 52
click at [341, 366] on input "c. Include subnets in at least two different Availability Zones (in the same re…" at bounding box center [341, 361] width 0 height 10
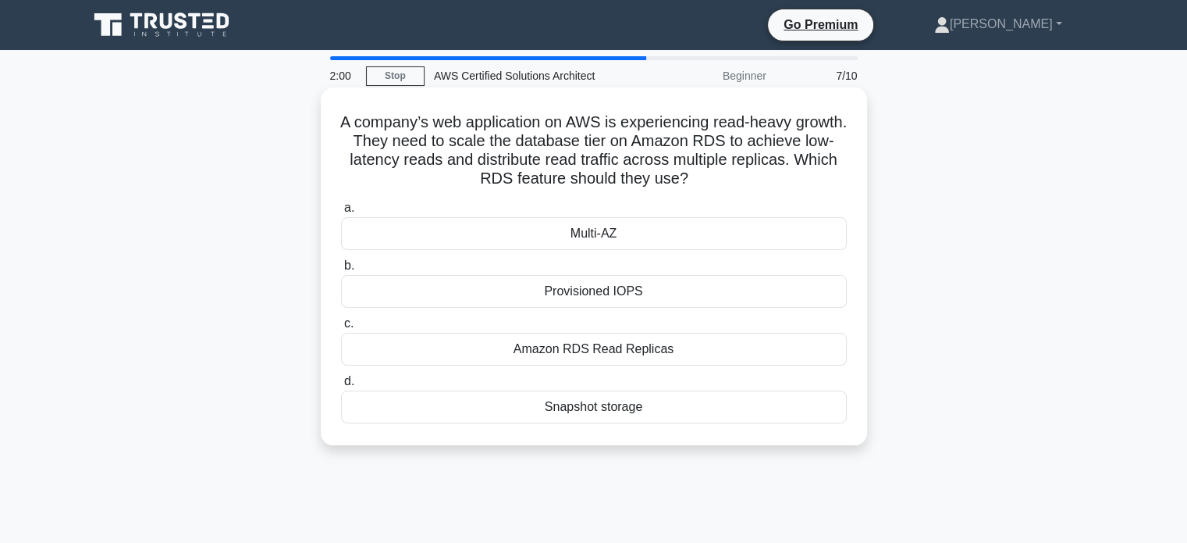
click at [621, 351] on div "Amazon RDS Read Replicas" at bounding box center [594, 349] width 506 height 33
click at [341, 329] on input "c. Amazon RDS Read Replicas" at bounding box center [341, 324] width 0 height 10
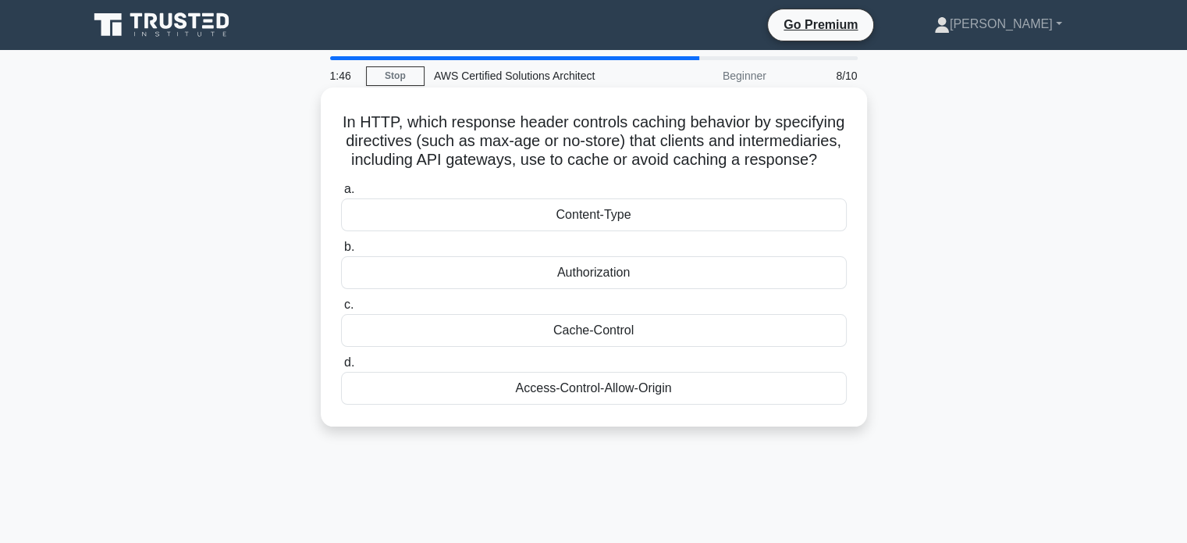
click at [616, 396] on div "Access-Control-Allow-Origin" at bounding box center [594, 388] width 506 height 33
click at [341, 368] on input "d. Access-Control-Allow-Origin" at bounding box center [341, 363] width 0 height 10
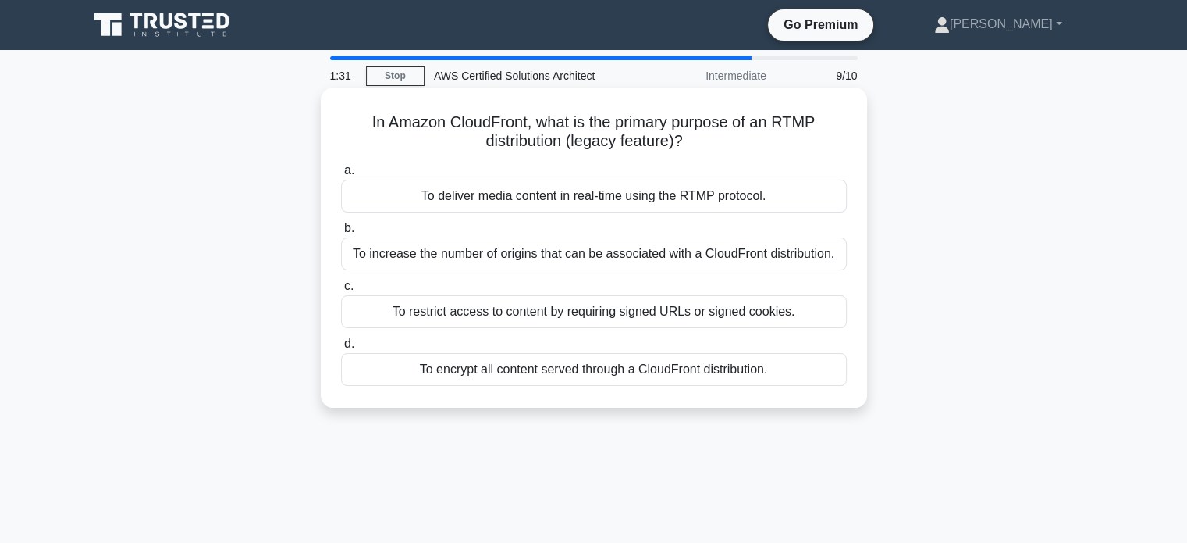
click at [625, 249] on div "To increase the number of origins that can be associated with a CloudFront dist…" at bounding box center [594, 253] width 506 height 33
click at [341, 233] on input "b. To increase the number of origins that can be associated with a CloudFront d…" at bounding box center [341, 228] width 0 height 10
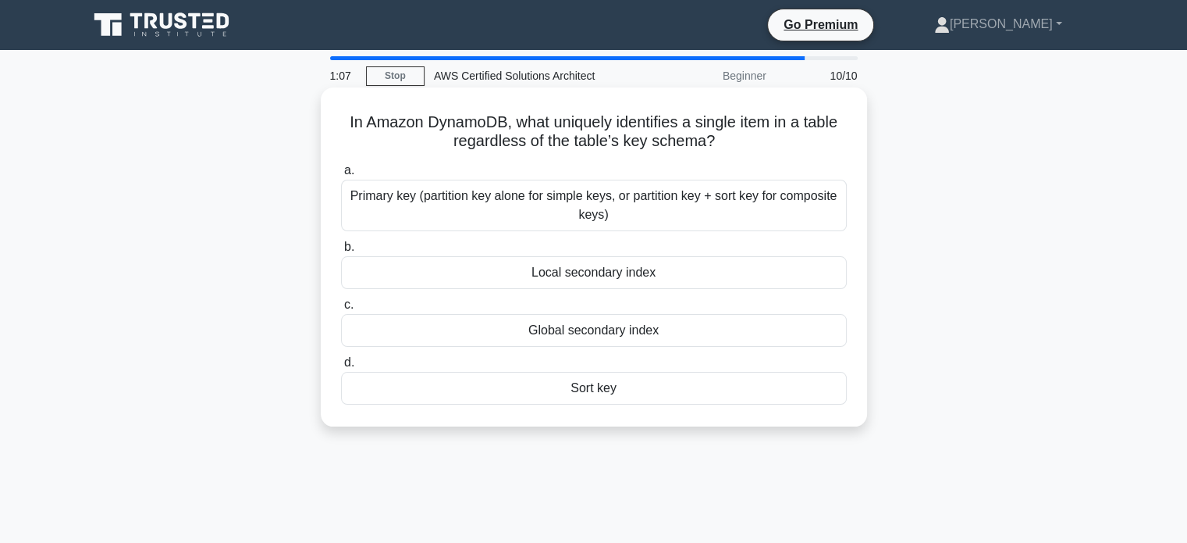
click at [601, 199] on div "Primary key (partition key alone for simple keys, or partition key + sort key f…" at bounding box center [594, 206] width 506 height 52
click at [341, 176] on input "a. Primary key (partition key alone for simple keys, or partition key + sort ke…" at bounding box center [341, 170] width 0 height 10
